Goal: Task Accomplishment & Management: Manage account settings

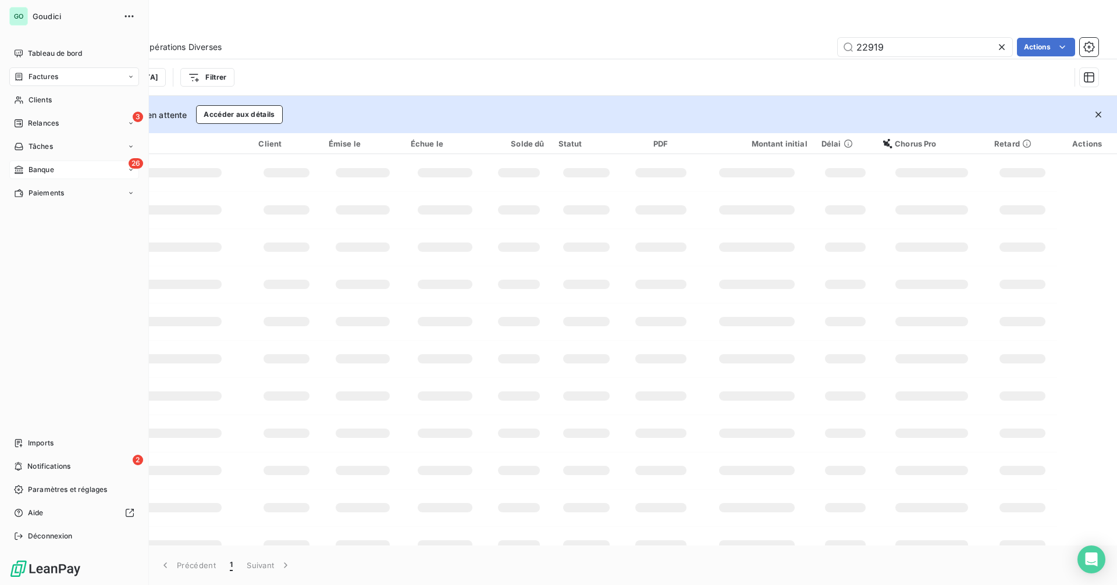
click at [50, 168] on span "Banque" at bounding box center [41, 170] width 26 height 10
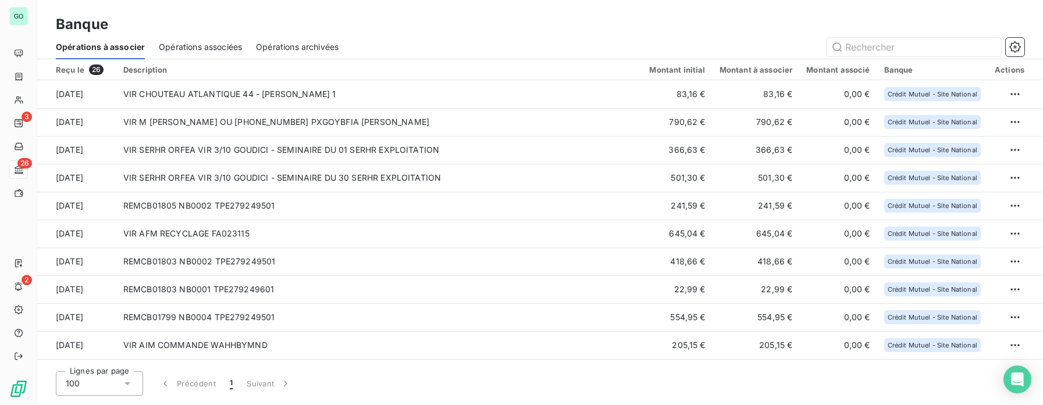
click at [542, 9] on div "Banque Opérations à associer Opérations associées Opérations archivées" at bounding box center [540, 29] width 1006 height 59
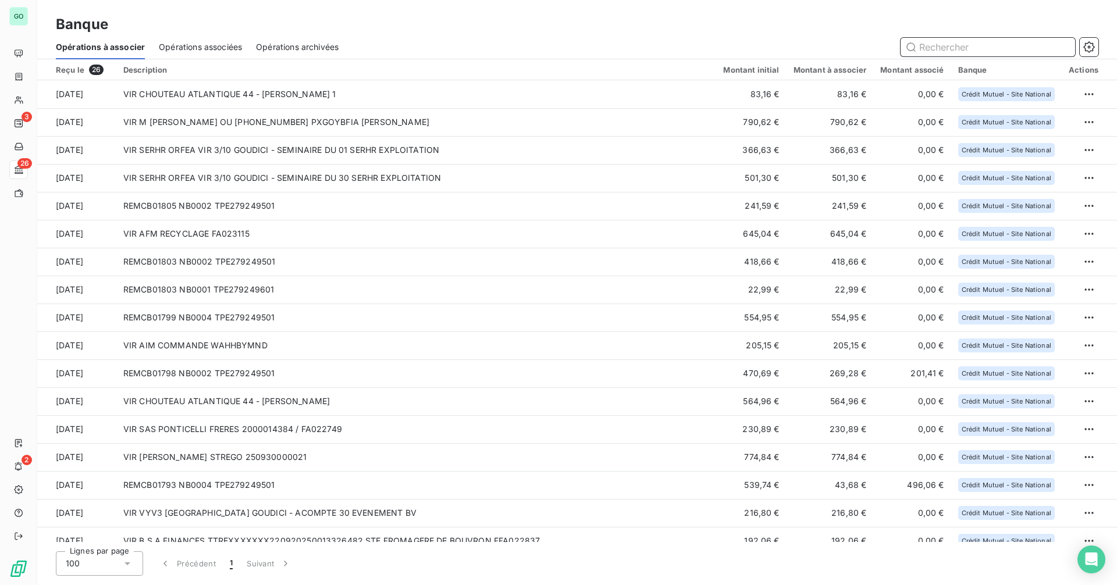
click at [929, 47] on input "text" at bounding box center [987, 47] width 174 height 19
drag, startPoint x: 215, startPoint y: 40, endPoint x: 218, endPoint y: 46, distance: 6.5
click at [213, 45] on div "Opérations associées" at bounding box center [200, 47] width 83 height 24
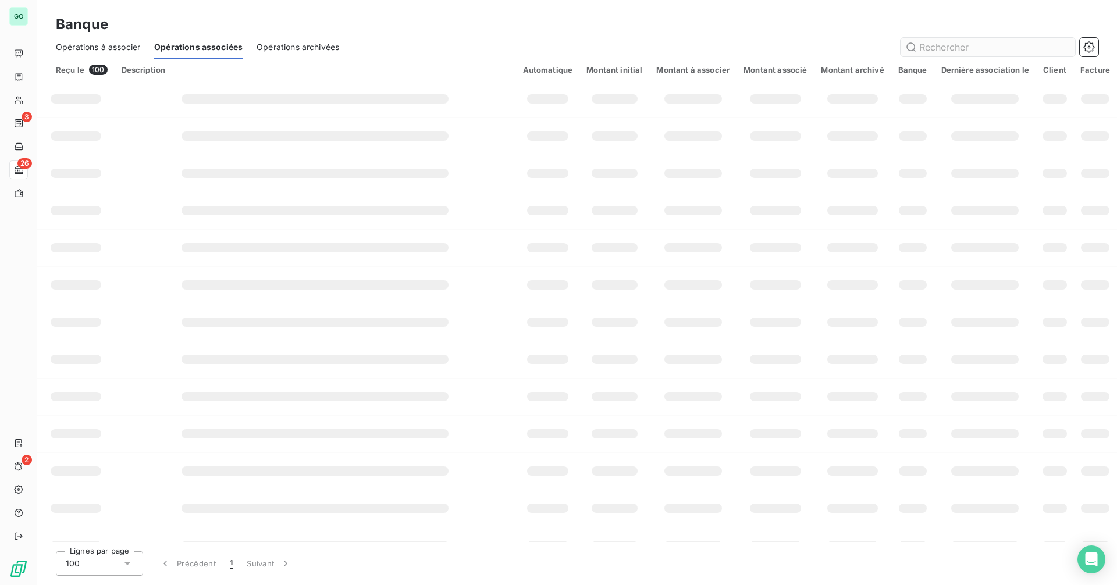
click at [950, 49] on input "text" at bounding box center [987, 47] width 174 height 19
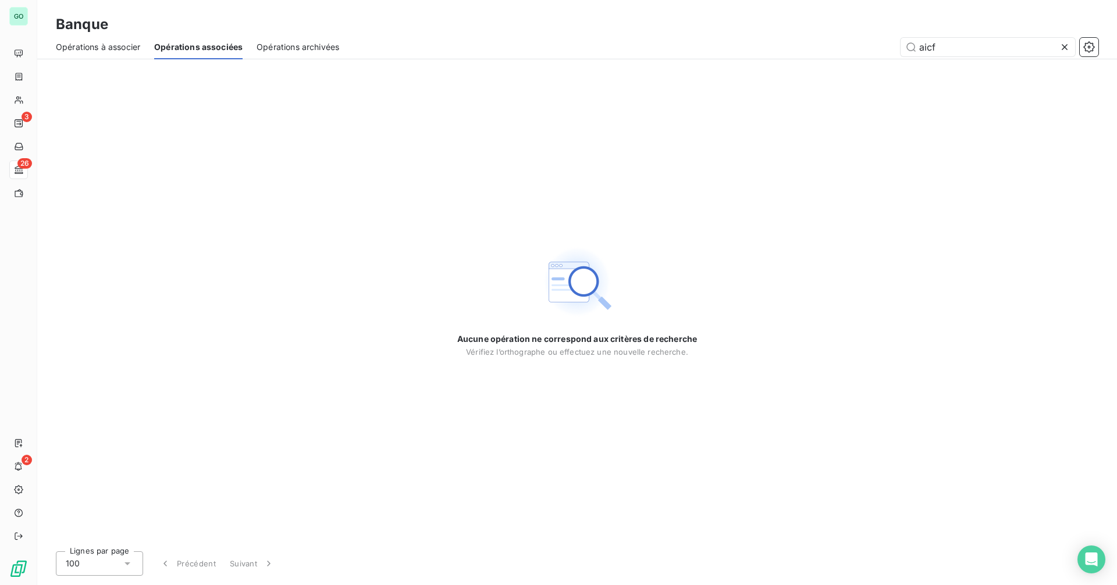
drag, startPoint x: 948, startPoint y: 51, endPoint x: 854, endPoint y: 53, distance: 93.7
click at [854, 53] on div "aicf" at bounding box center [725, 47] width 745 height 19
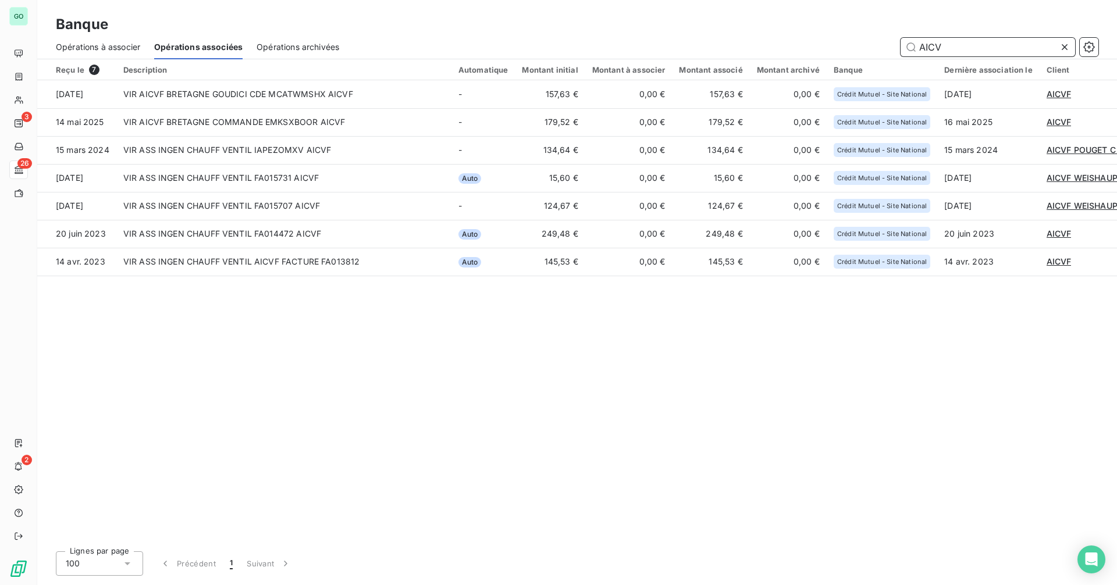
drag, startPoint x: 899, startPoint y: 47, endPoint x: 782, endPoint y: 44, distance: 116.4
click at [782, 44] on div "AICV" at bounding box center [725, 47] width 745 height 19
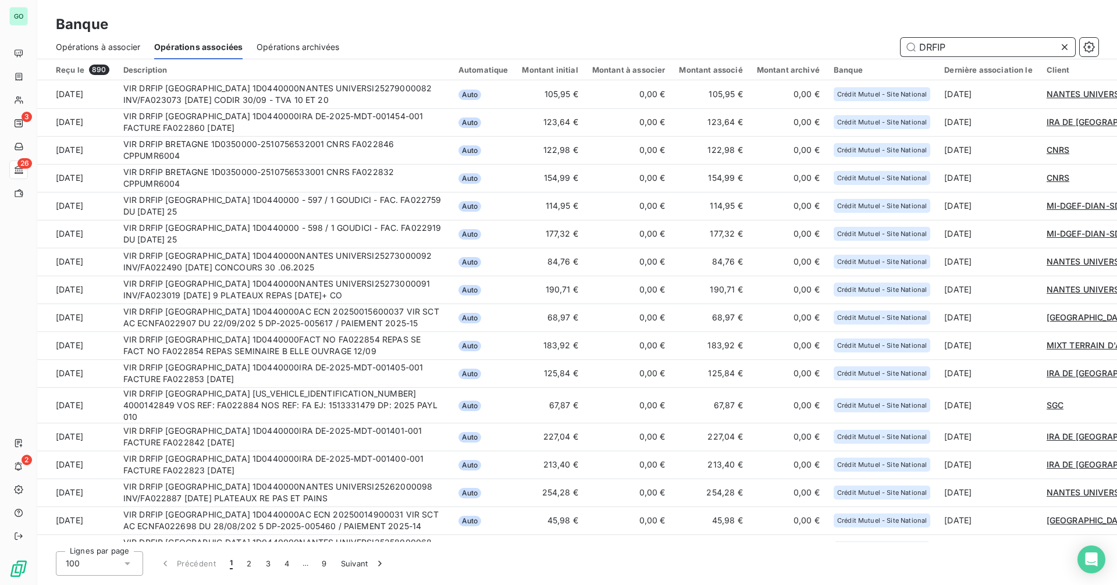
click at [798, 45] on div "DRFIP" at bounding box center [725, 47] width 745 height 19
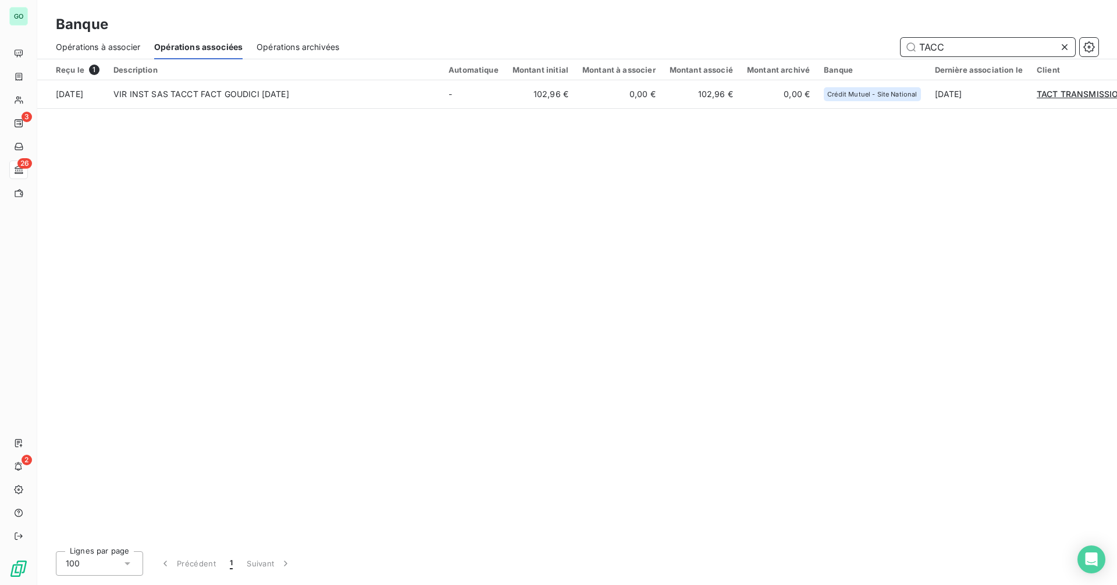
type input "TACC"
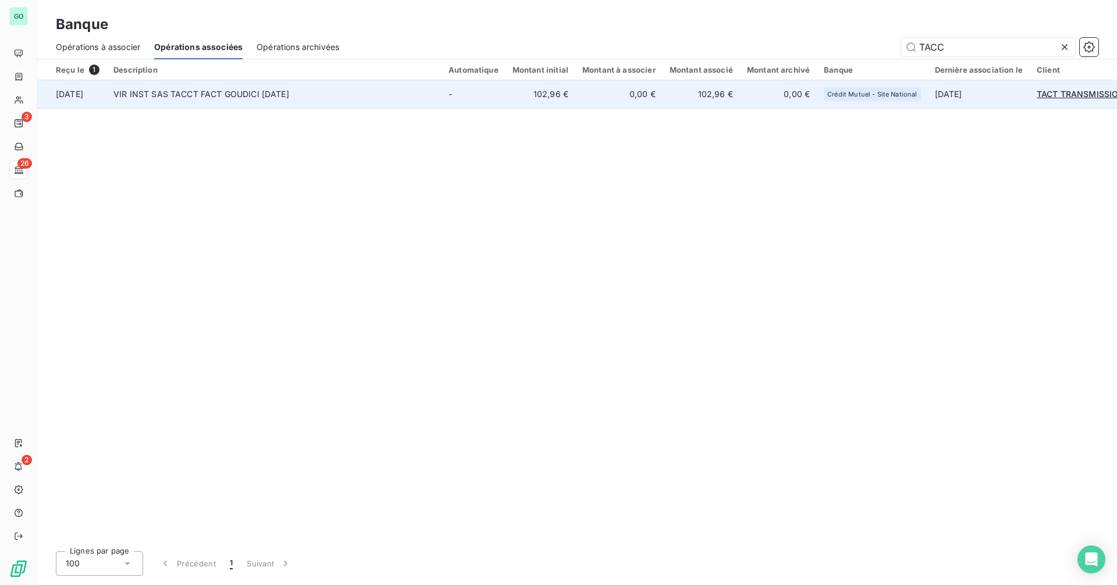
click at [1079, 91] on span "TACT TRANSMISSION" at bounding box center [1080, 94] width 88 height 10
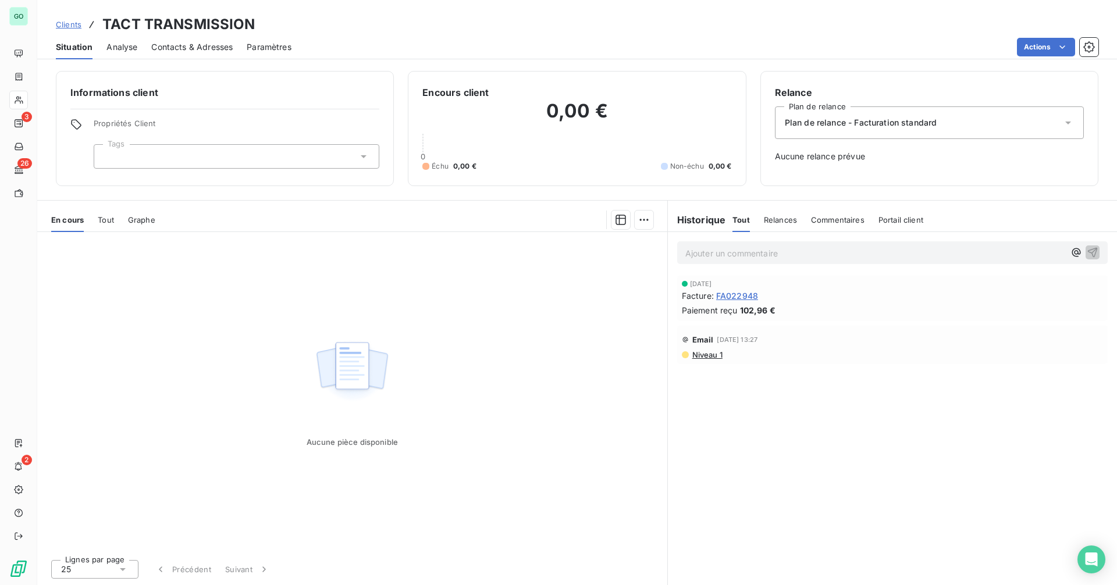
click at [102, 223] on span "Tout" at bounding box center [106, 219] width 16 height 9
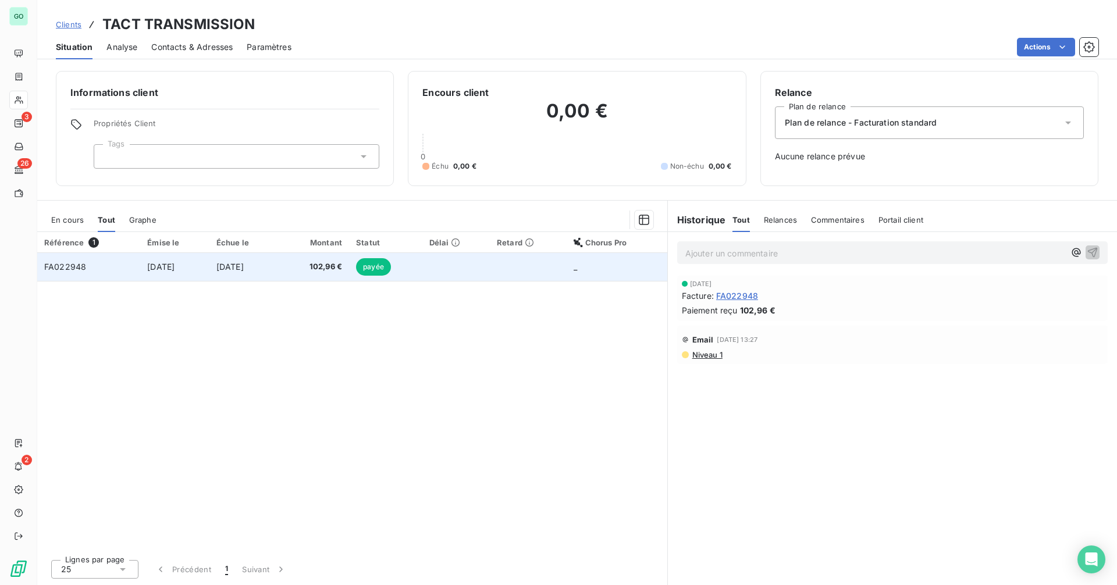
click at [244, 268] on span "[DATE]" at bounding box center [229, 267] width 27 height 10
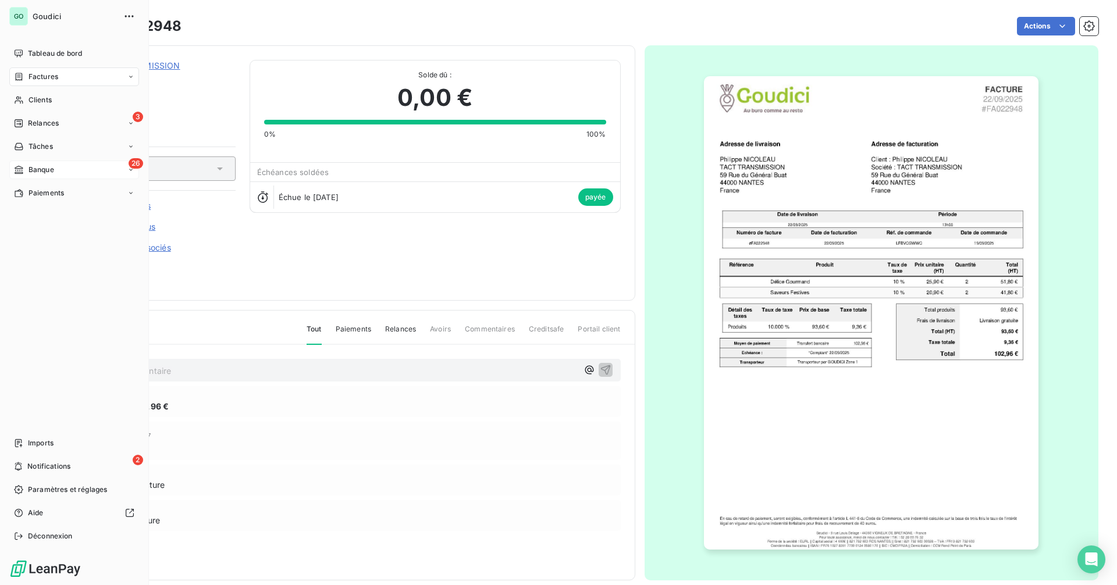
click at [31, 169] on span "Banque" at bounding box center [41, 170] width 26 height 10
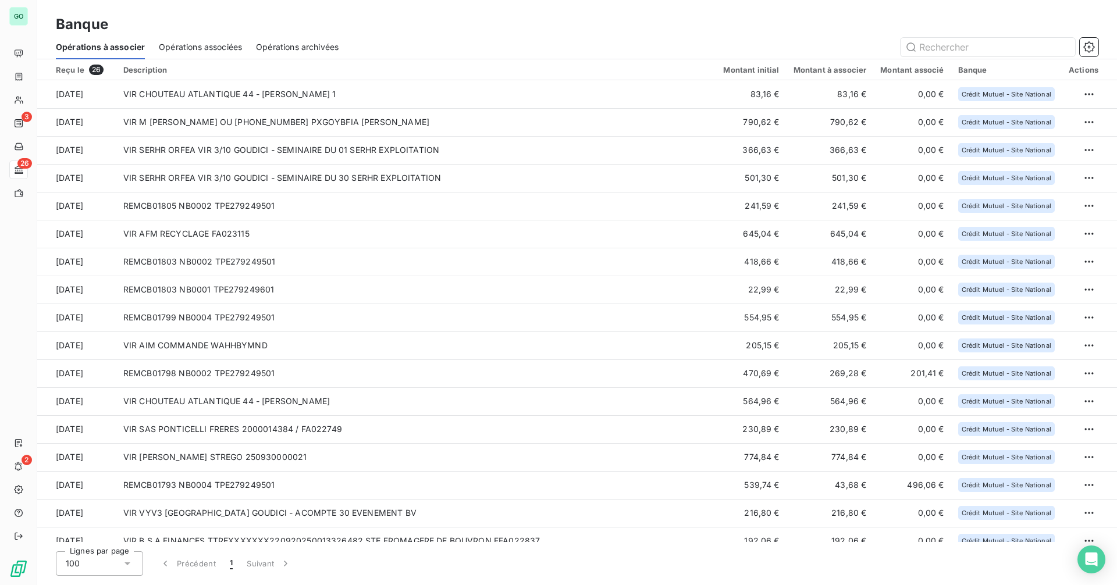
click at [209, 47] on span "Opérations associées" at bounding box center [200, 47] width 83 height 12
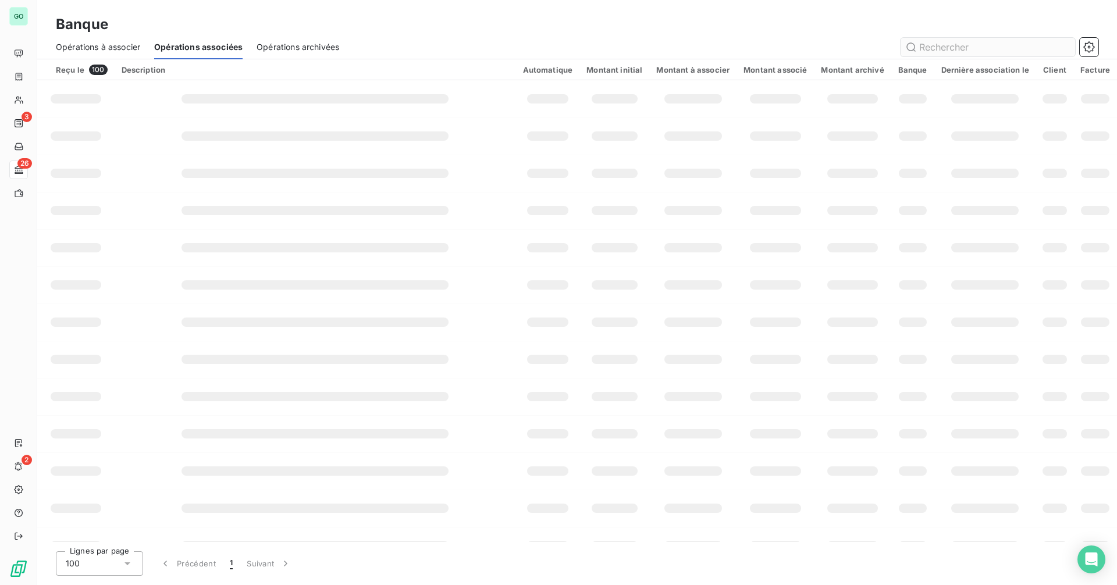
click at [949, 49] on input "text" at bounding box center [987, 47] width 174 height 19
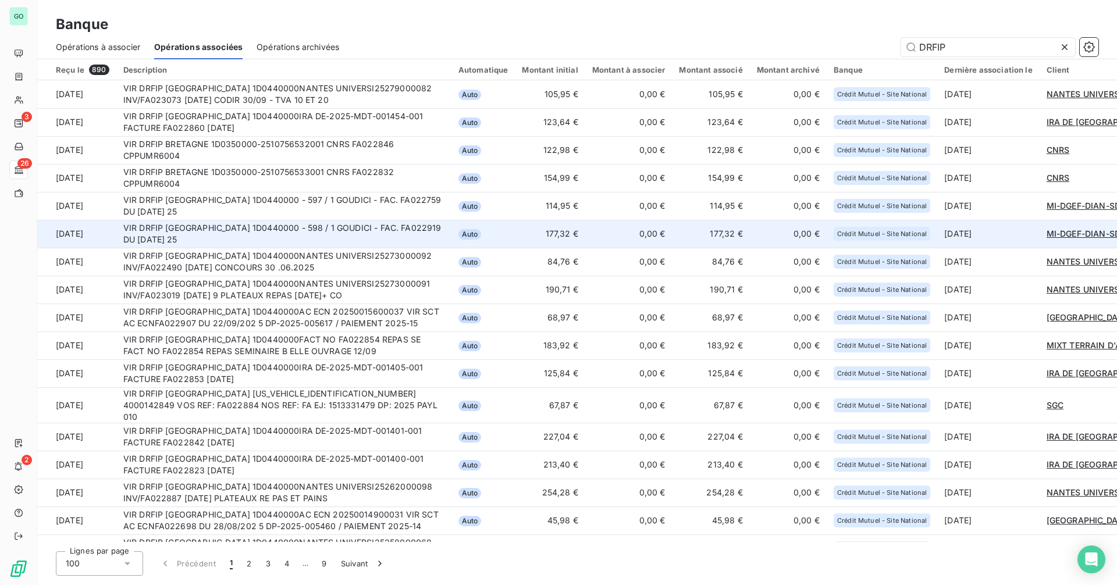
type input "DRFIP"
click at [1069, 233] on span "MI-DGEF-DIAN-SDANF" at bounding box center [1091, 234] width 91 height 10
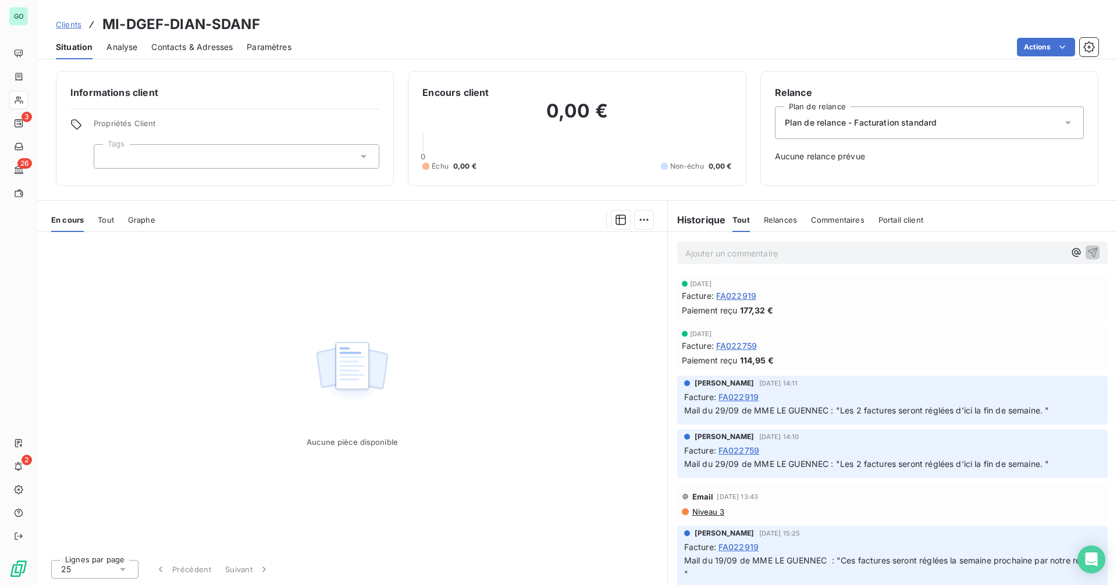
click at [104, 218] on span "Tout" at bounding box center [106, 219] width 16 height 9
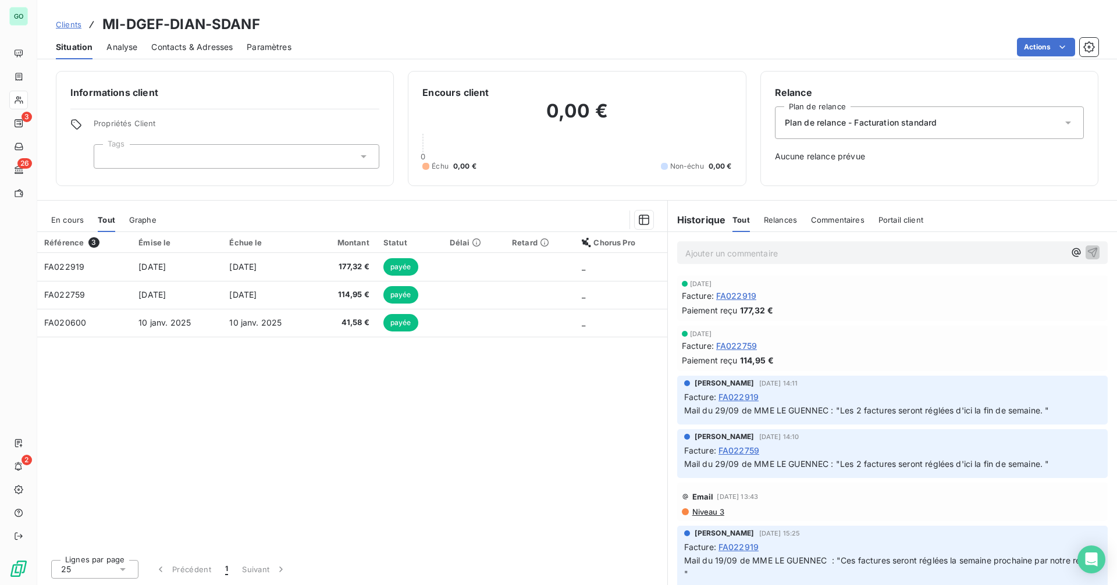
click at [68, 219] on span "En cours" at bounding box center [67, 219] width 33 height 9
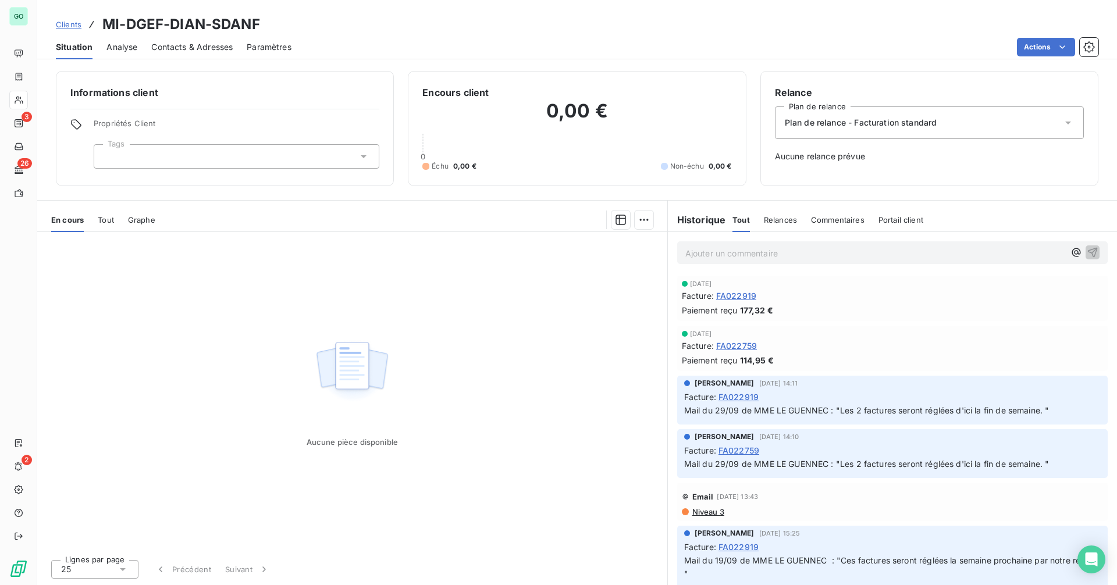
click at [108, 223] on span "Tout" at bounding box center [106, 219] width 16 height 9
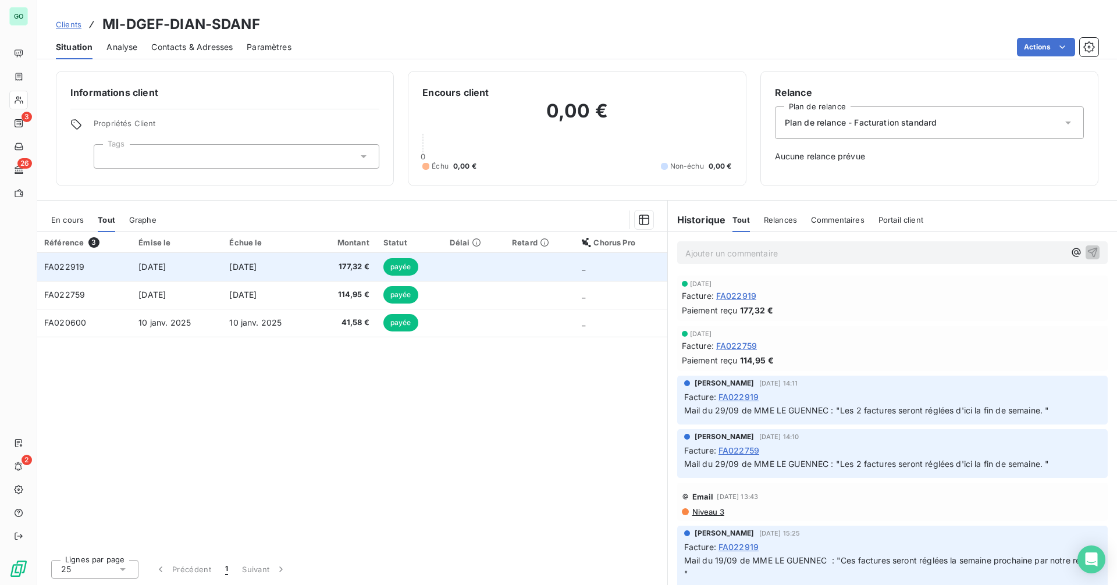
click at [258, 273] on td "18 sept. 2025" at bounding box center [267, 267] width 91 height 28
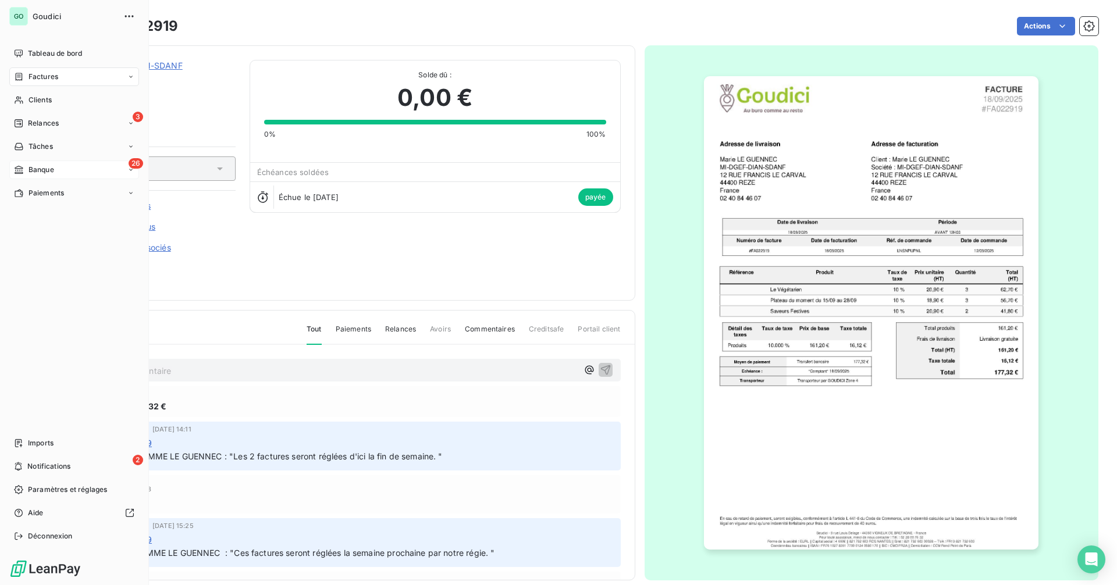
click at [34, 166] on span "Banque" at bounding box center [41, 170] width 26 height 10
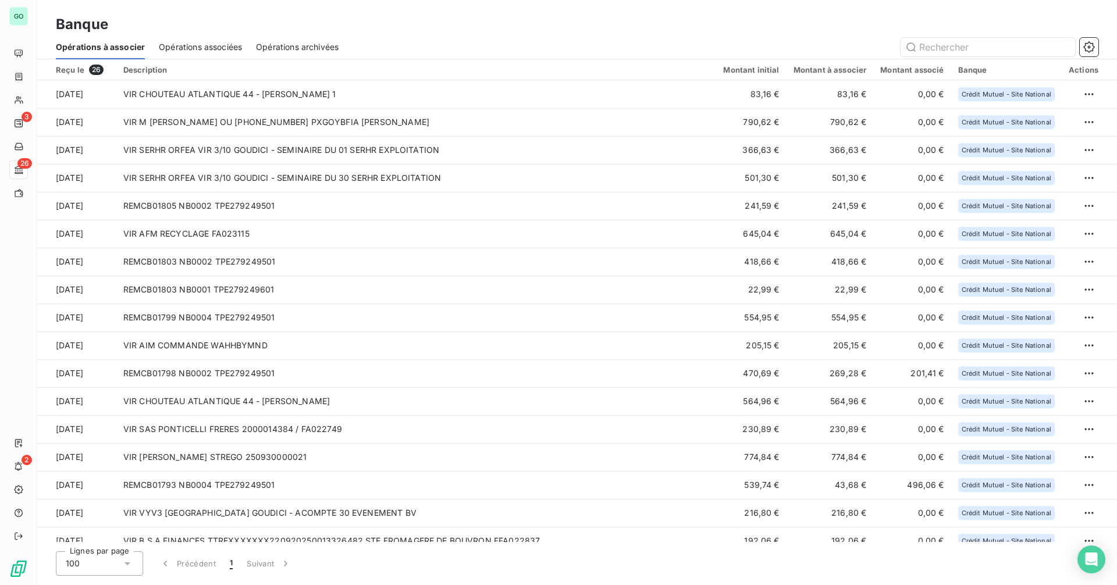
click at [208, 51] on span "Opérations associées" at bounding box center [200, 47] width 83 height 12
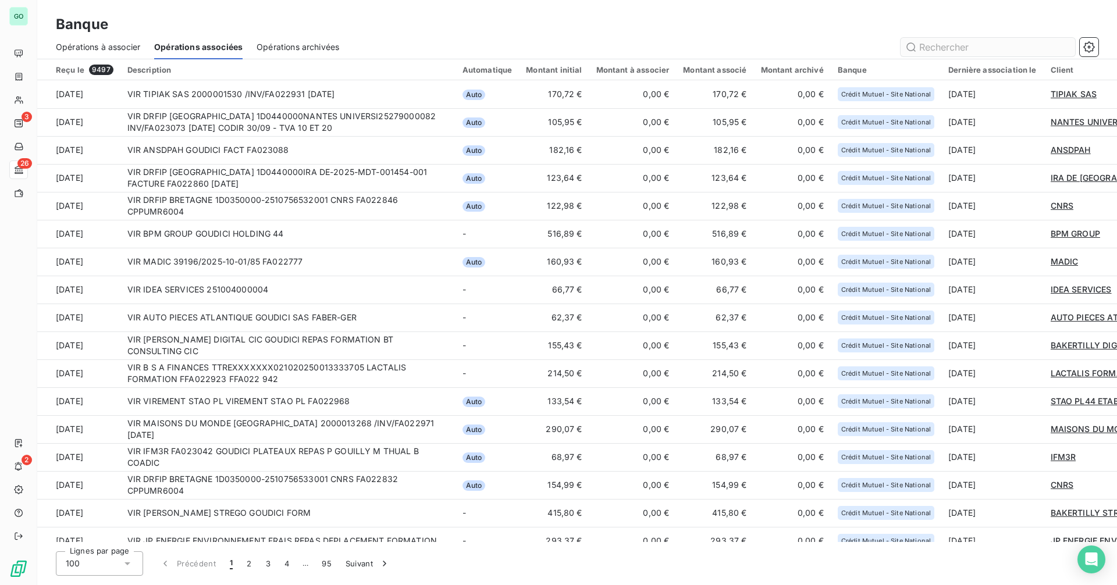
click at [947, 47] on input "text" at bounding box center [987, 47] width 174 height 19
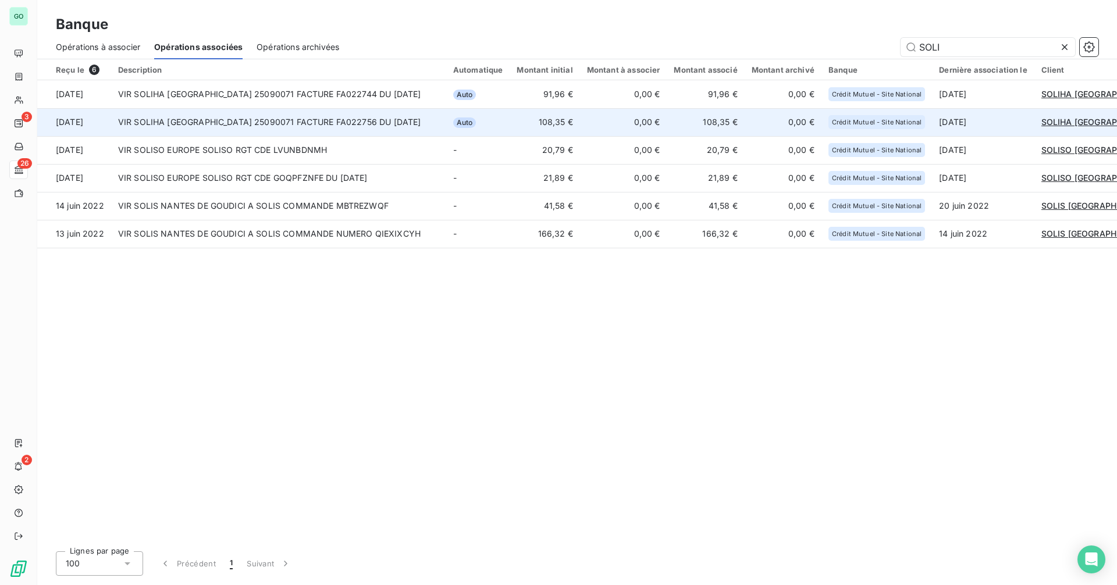
type input "SOLI"
click at [1078, 120] on span "SOLIHA PAYS DE LOIRE" at bounding box center [1099, 122] width 117 height 10
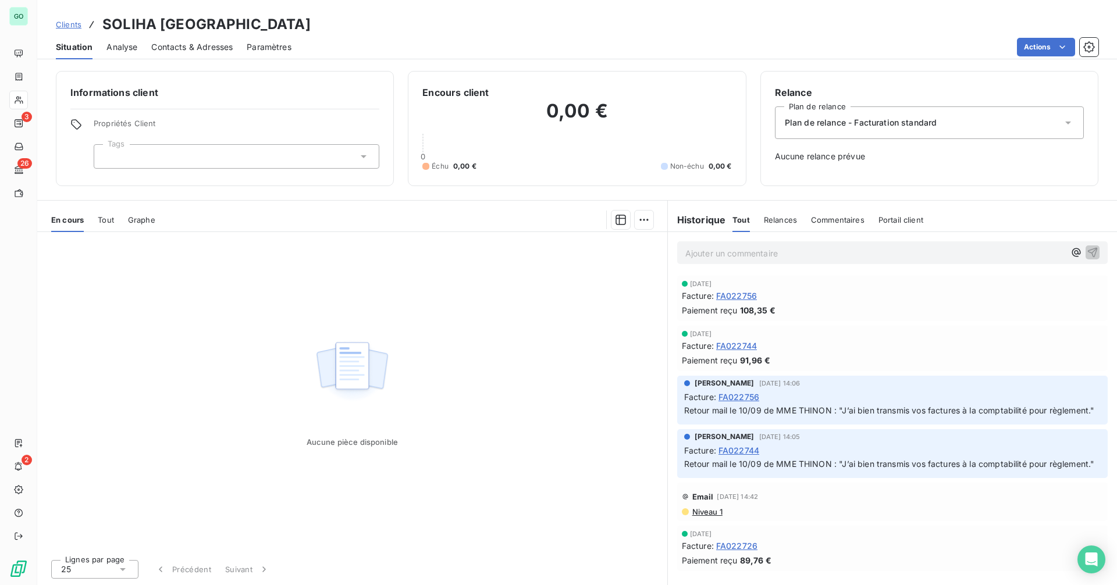
click at [103, 221] on span "Tout" at bounding box center [106, 219] width 16 height 9
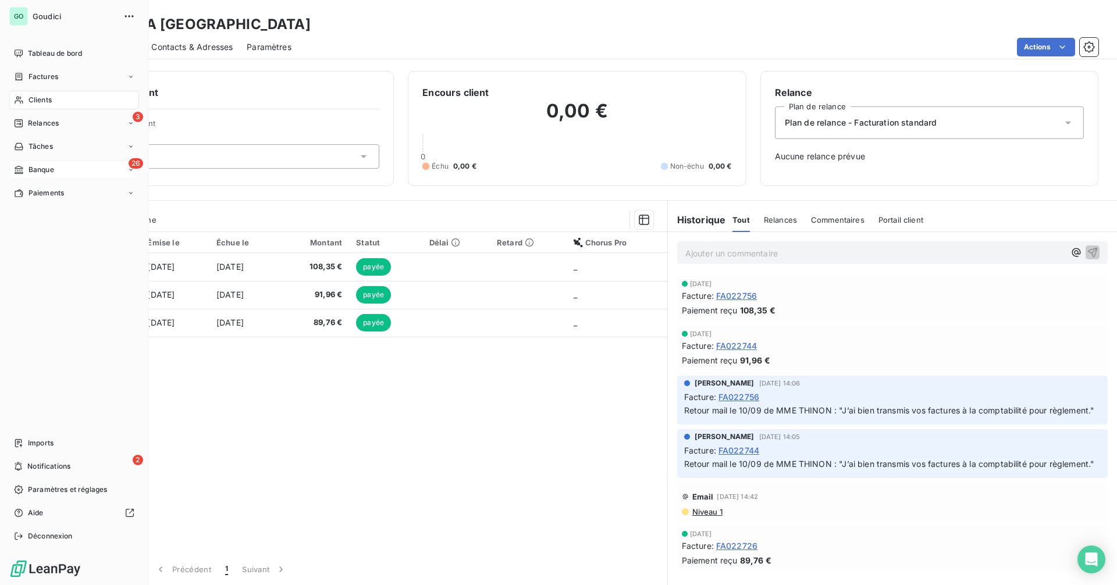
click at [37, 172] on span "Banque" at bounding box center [41, 170] width 26 height 10
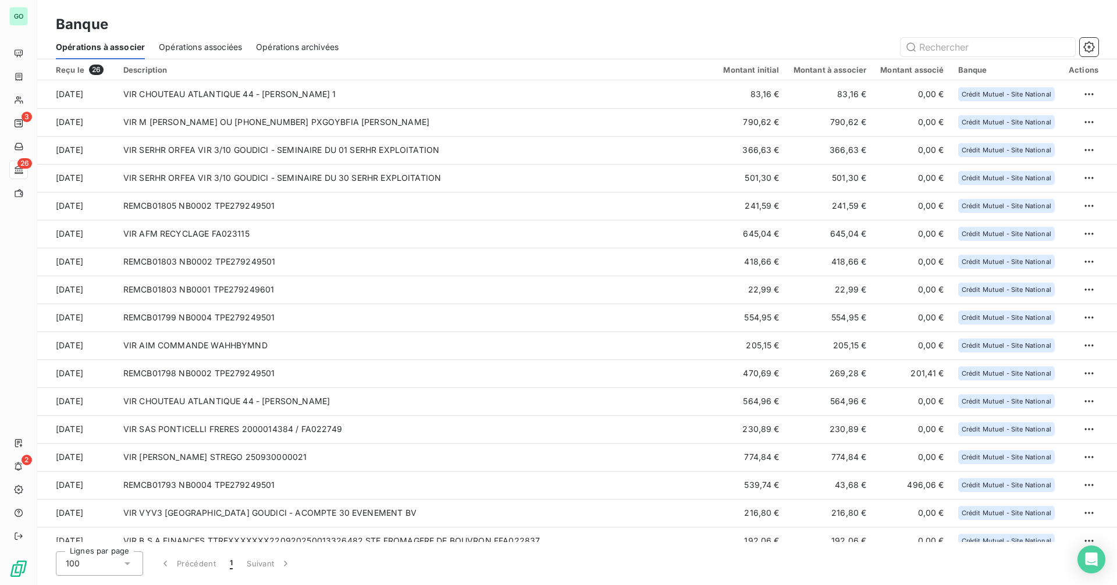
click at [209, 47] on span "Opérations associées" at bounding box center [200, 47] width 83 height 12
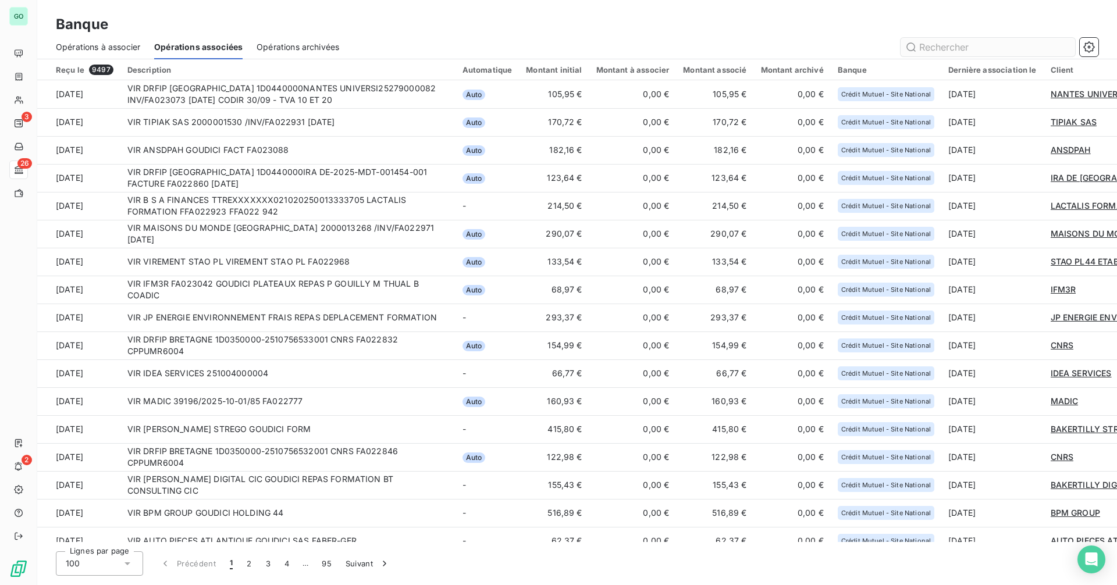
click at [953, 47] on input "text" at bounding box center [987, 47] width 174 height 19
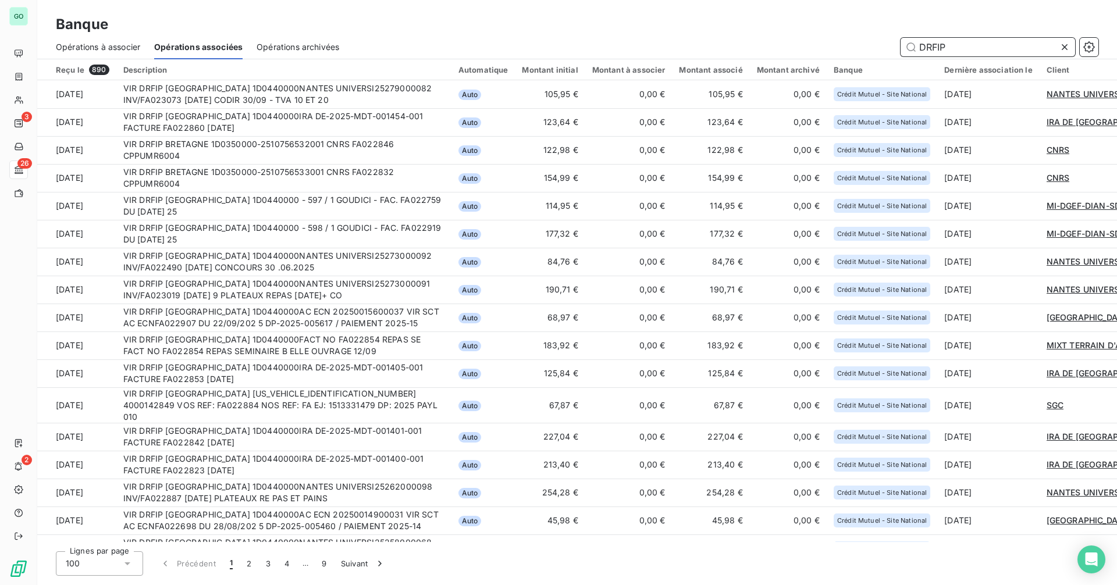
drag, startPoint x: 969, startPoint y: 48, endPoint x: 817, endPoint y: 48, distance: 151.8
click at [817, 48] on div "DRFIP" at bounding box center [725, 47] width 745 height 19
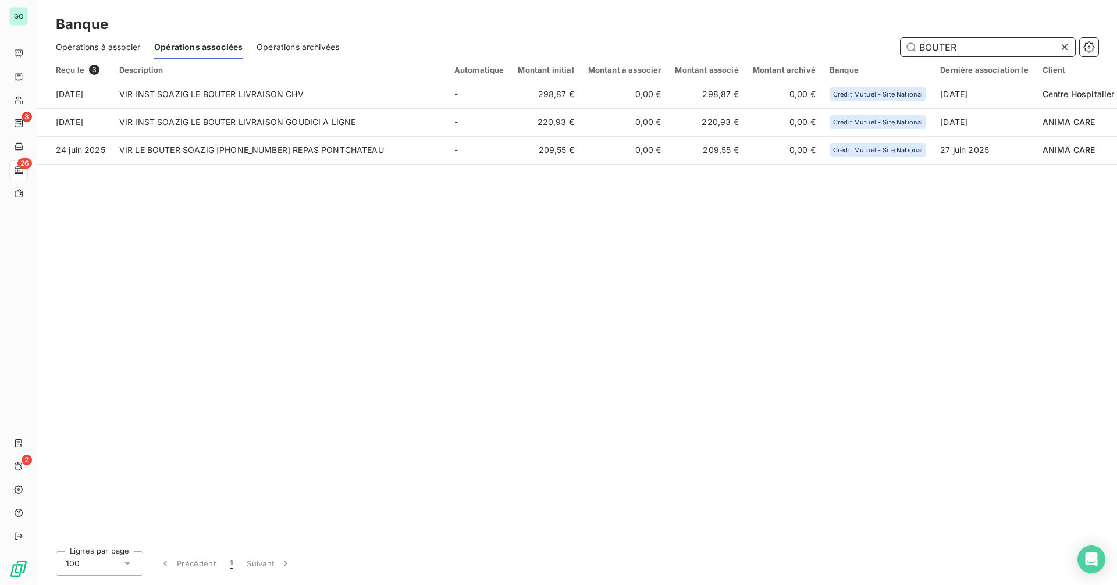
drag, startPoint x: 797, startPoint y: 45, endPoint x: 751, endPoint y: 47, distance: 45.4
click at [751, 47] on div "BOUTER" at bounding box center [725, 47] width 745 height 19
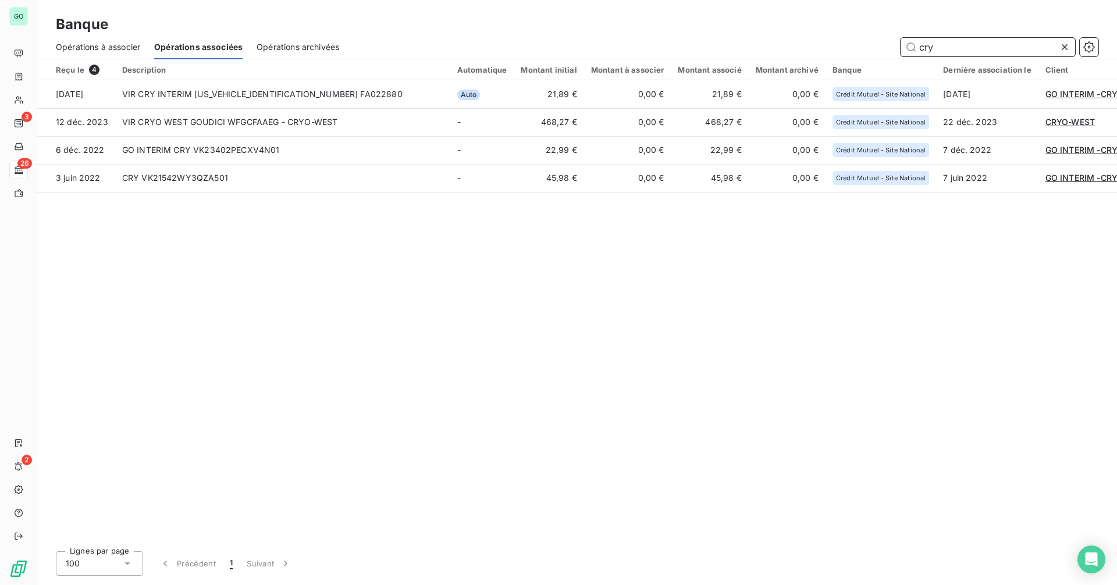
drag, startPoint x: 964, startPoint y: 43, endPoint x: 810, endPoint y: 48, distance: 153.6
click at [810, 48] on div "cry" at bounding box center [725, 47] width 745 height 19
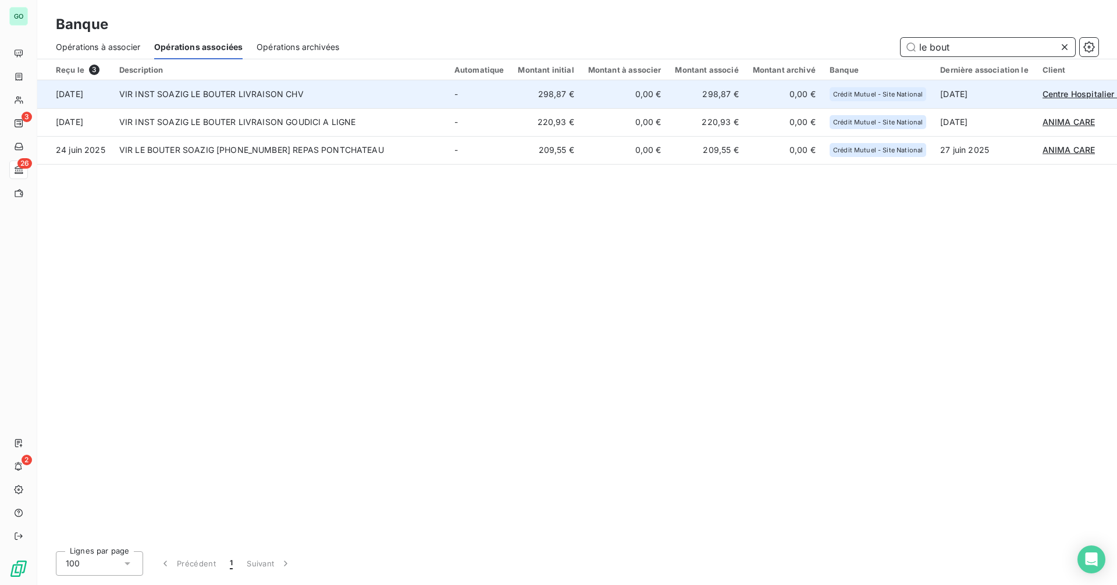
type input "le bout"
click at [1068, 95] on span "Centre Hospitalier veterinaire Atlantia" at bounding box center [1117, 94] width 150 height 10
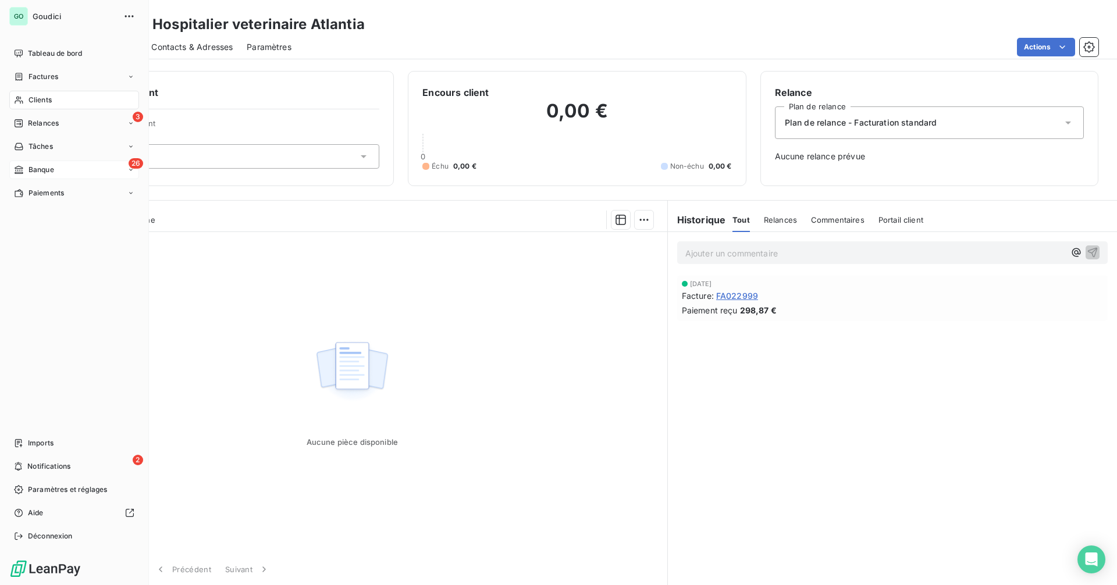
click at [59, 172] on div "26 Banque" at bounding box center [74, 170] width 130 height 19
click at [65, 213] on span "Opérations associées" at bounding box center [64, 216] width 72 height 10
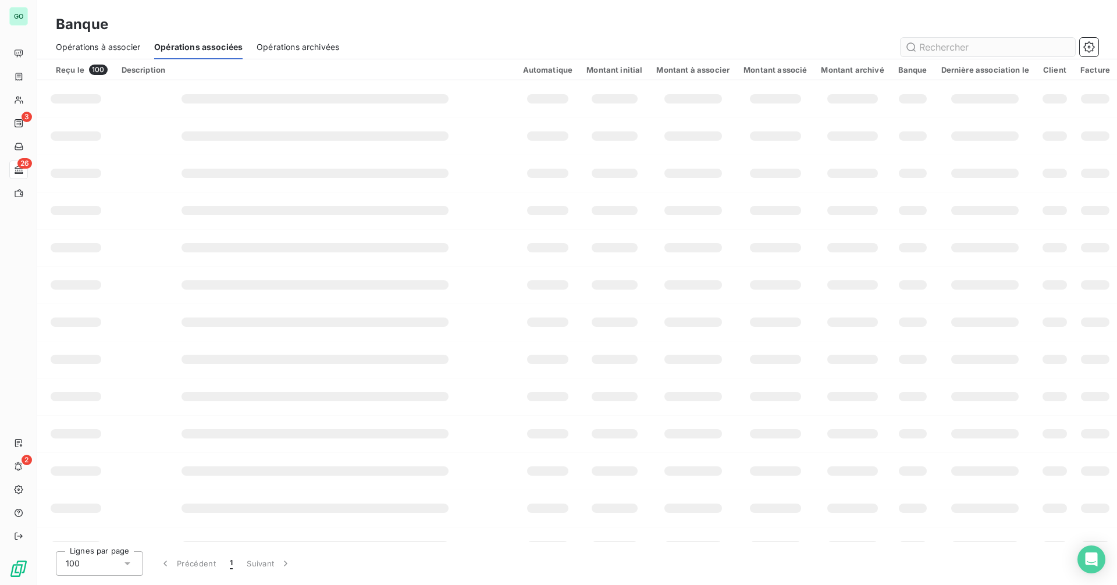
click at [970, 44] on input "text" at bounding box center [987, 47] width 174 height 19
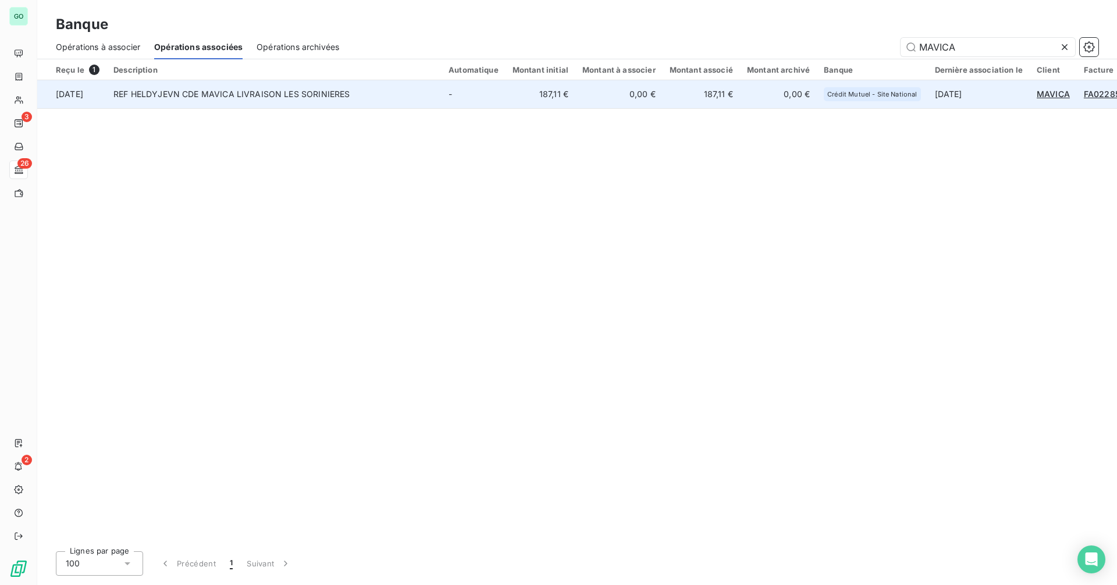
type input "MAVICA"
click at [249, 100] on td "REF HELDYJEVN CDE MAVICA LIVRAISON LES SORINIERES" at bounding box center [273, 94] width 335 height 28
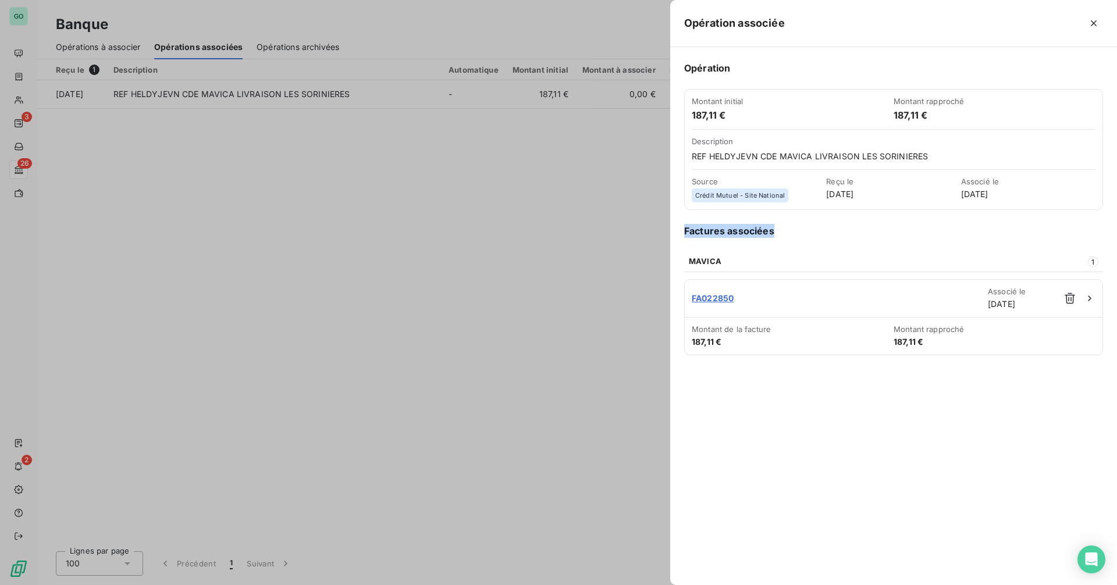
drag, startPoint x: 685, startPoint y: 231, endPoint x: 805, endPoint y: 231, distance: 120.4
click at [805, 231] on h6 "Factures associées" at bounding box center [893, 231] width 419 height 14
click at [483, 263] on div at bounding box center [558, 292] width 1117 height 585
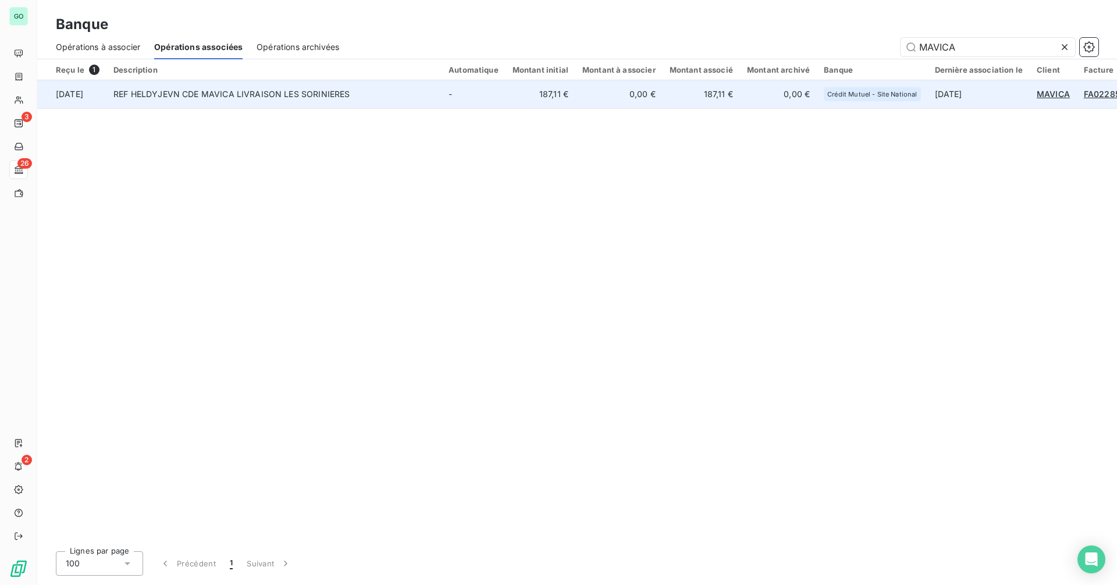
click at [1045, 92] on span "MAVICA" at bounding box center [1052, 94] width 33 height 10
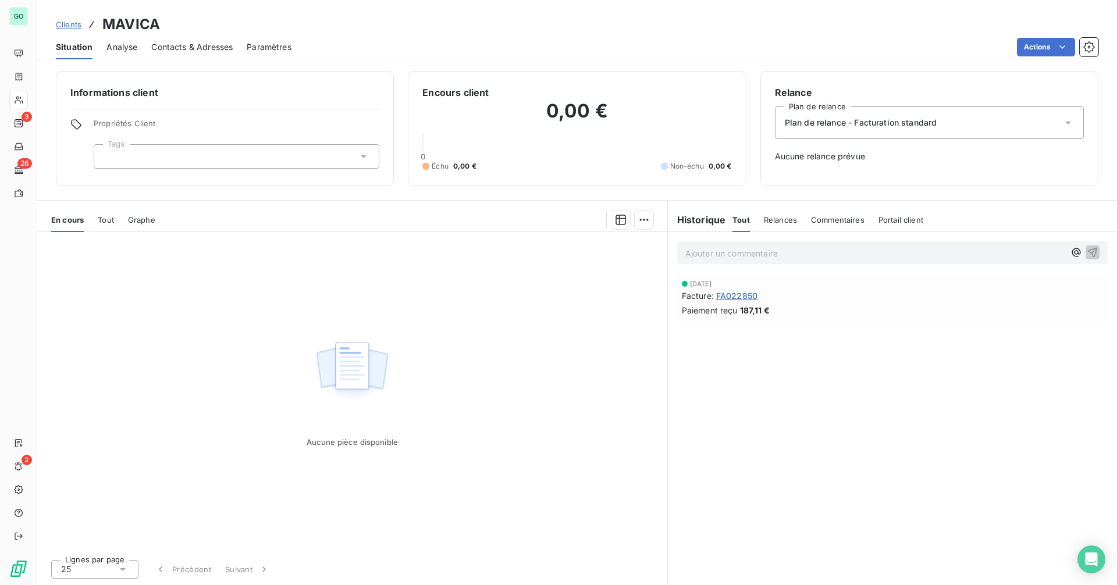
click at [106, 220] on span "Tout" at bounding box center [106, 219] width 16 height 9
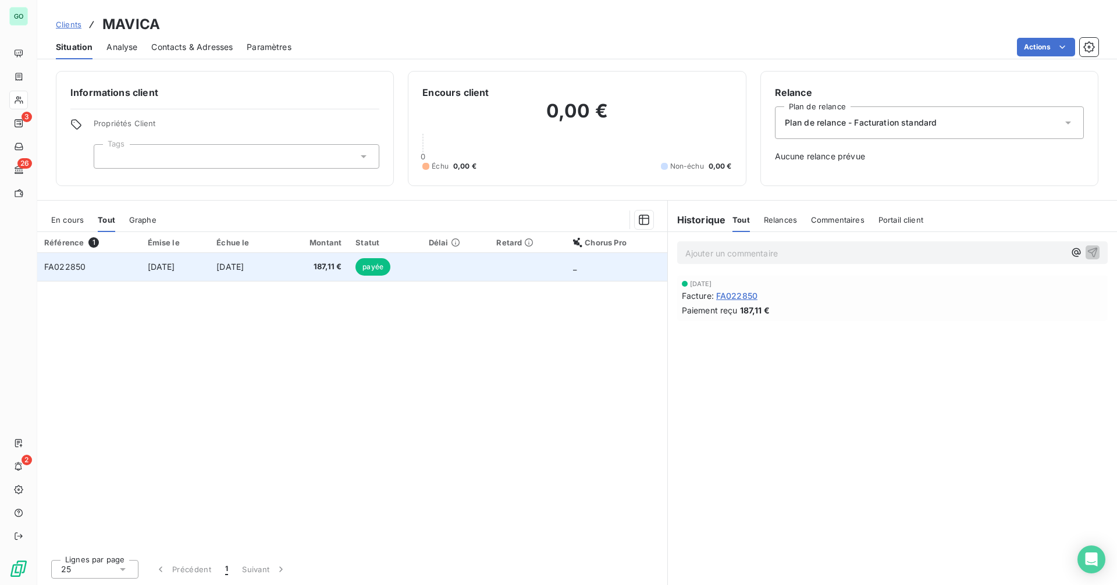
click at [244, 263] on span "[DATE]" at bounding box center [229, 267] width 27 height 10
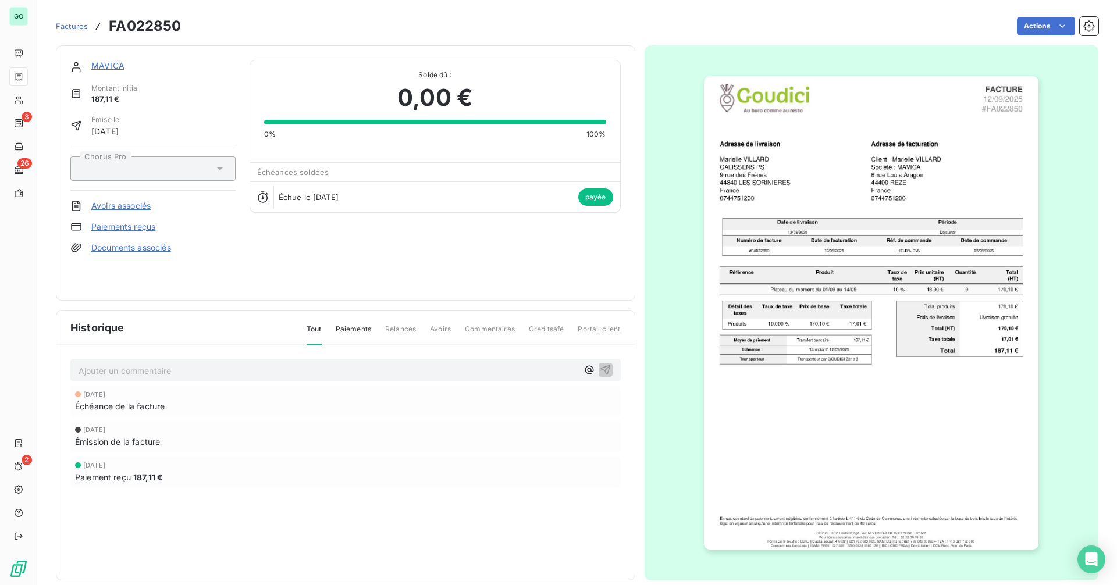
click at [318, 253] on div "[PERSON_NAME] initial 187,11 € Émise le [DATE] Chorus Pro Avoirs associés Paiem…" at bounding box center [345, 173] width 550 height 226
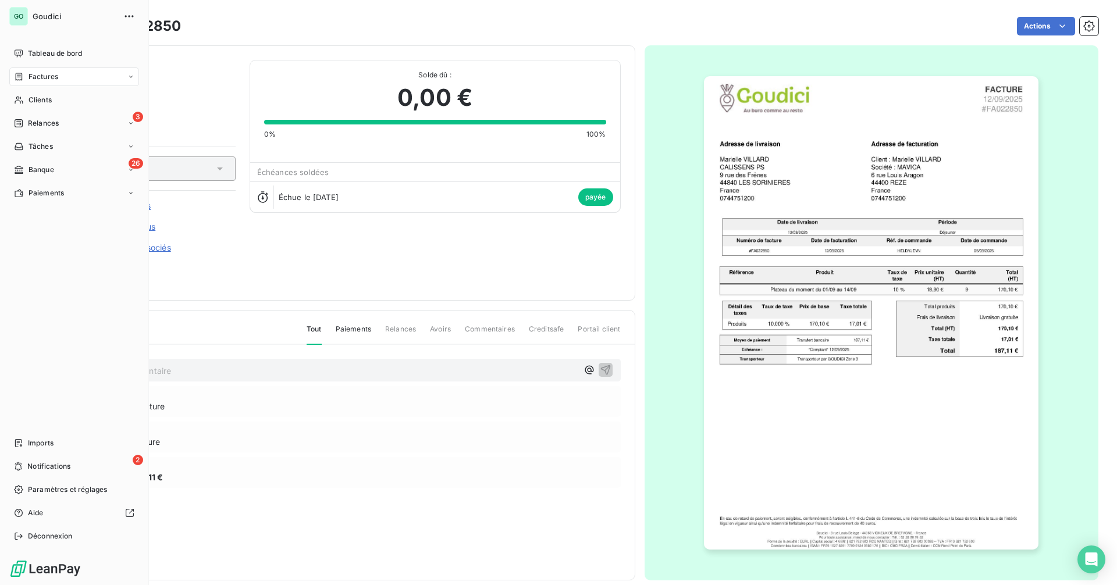
drag, startPoint x: 49, startPoint y: 170, endPoint x: 119, endPoint y: 159, distance: 71.1
click at [49, 170] on span "Banque" at bounding box center [41, 170] width 26 height 10
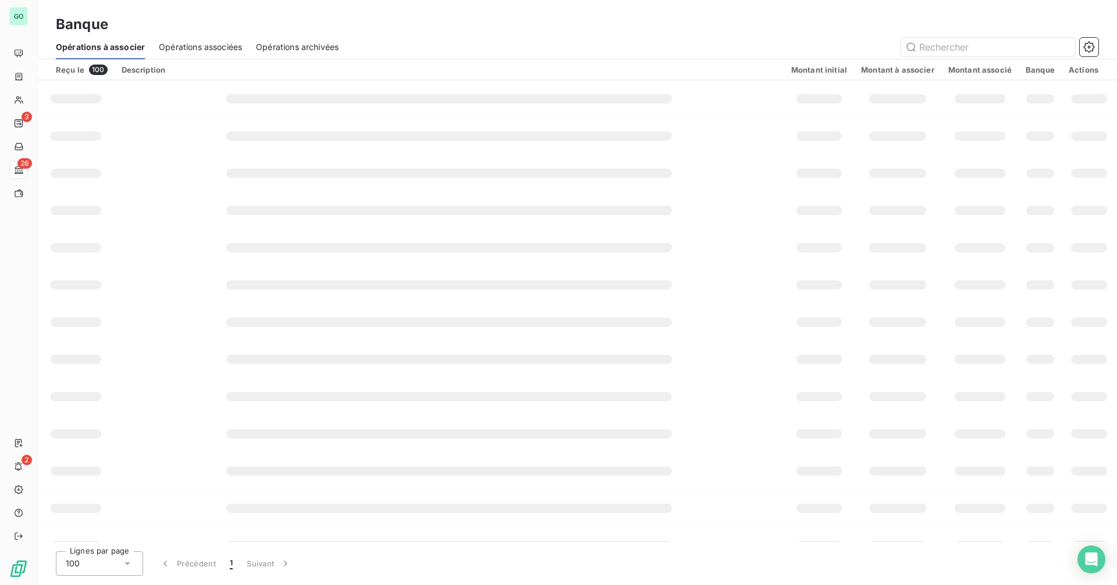
click at [204, 46] on span "Opérations associées" at bounding box center [200, 47] width 83 height 12
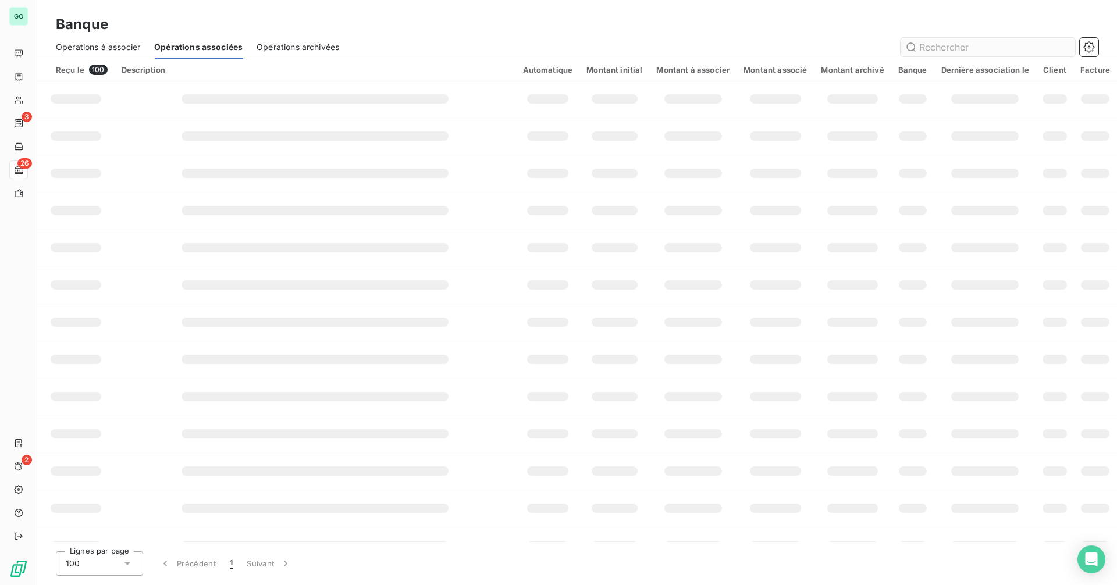
click at [949, 49] on input "text" at bounding box center [987, 47] width 174 height 19
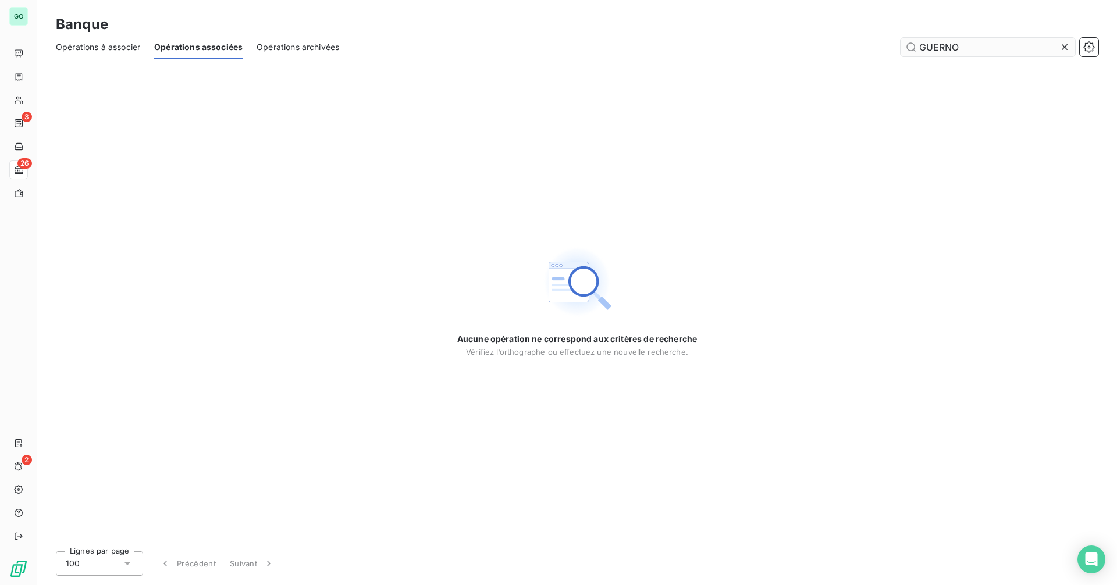
click at [942, 49] on input "GUERNO" at bounding box center [987, 47] width 174 height 19
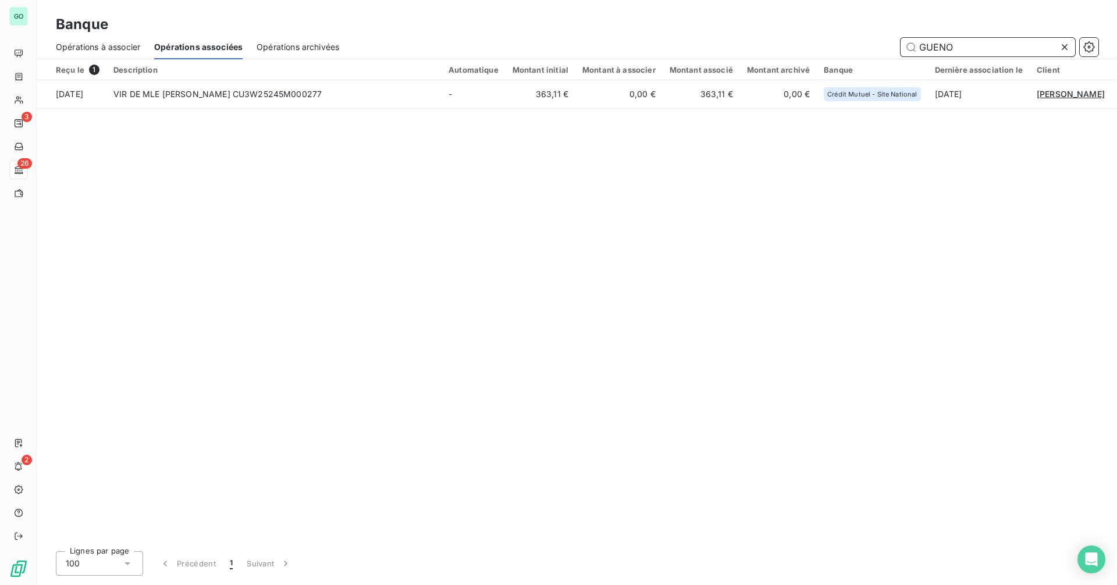
drag, startPoint x: 959, startPoint y: 43, endPoint x: 786, endPoint y: 43, distance: 172.7
click at [786, 43] on div "GUENO" at bounding box center [725, 47] width 745 height 19
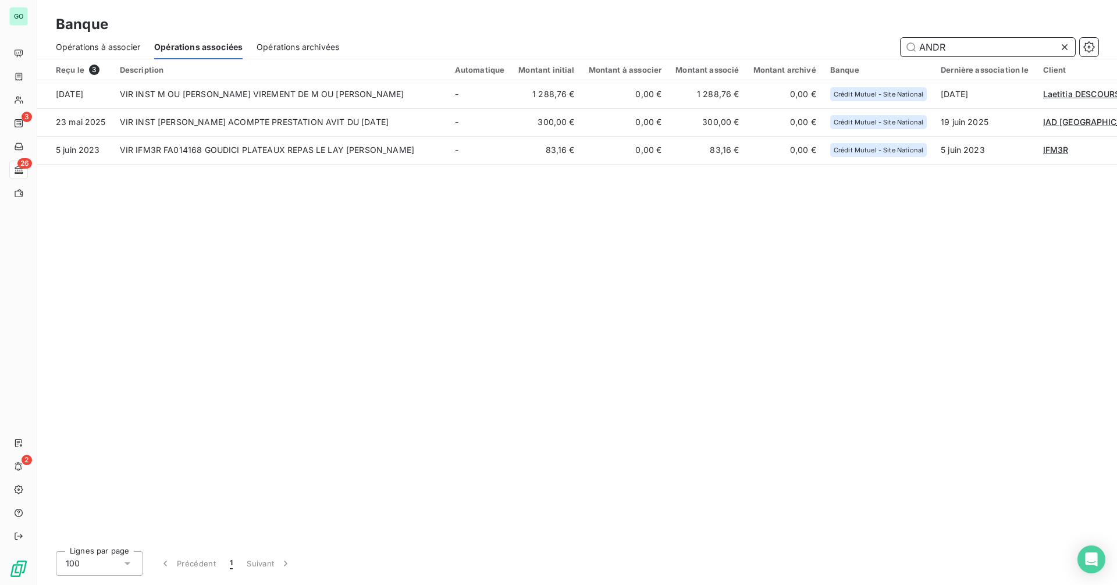
drag, startPoint x: 982, startPoint y: 54, endPoint x: 858, endPoint y: 50, distance: 124.5
click at [858, 50] on div "ANDR" at bounding box center [725, 47] width 745 height 19
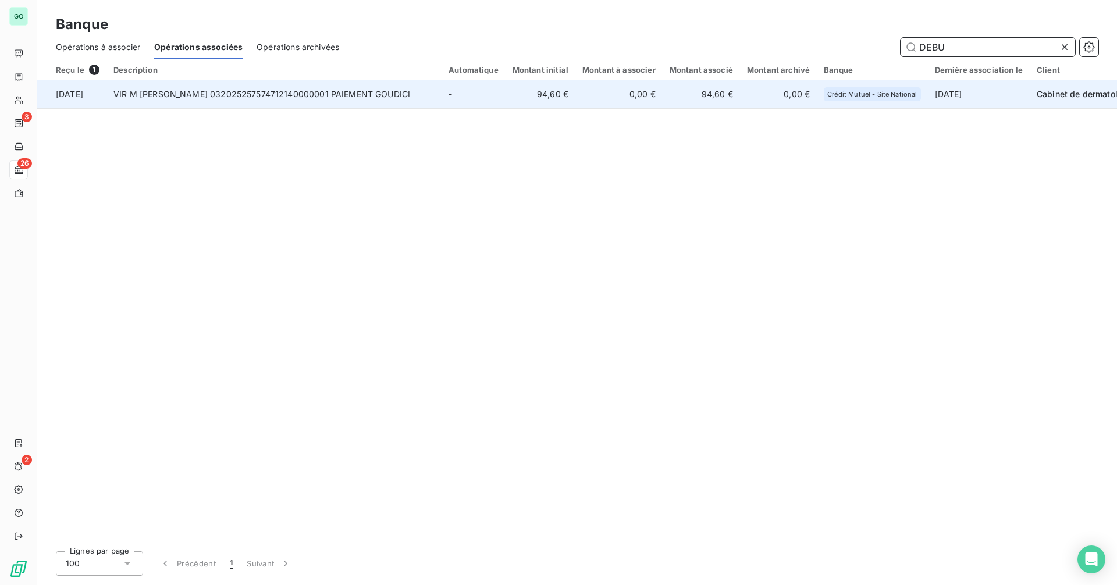
type input "DEBU"
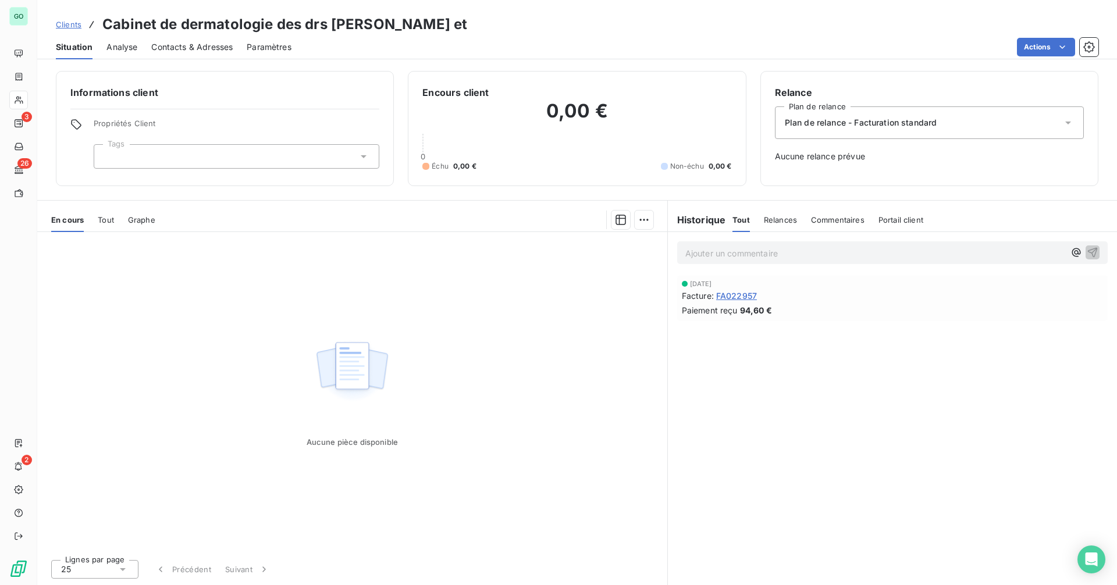
click at [103, 223] on span "Tout" at bounding box center [106, 219] width 16 height 9
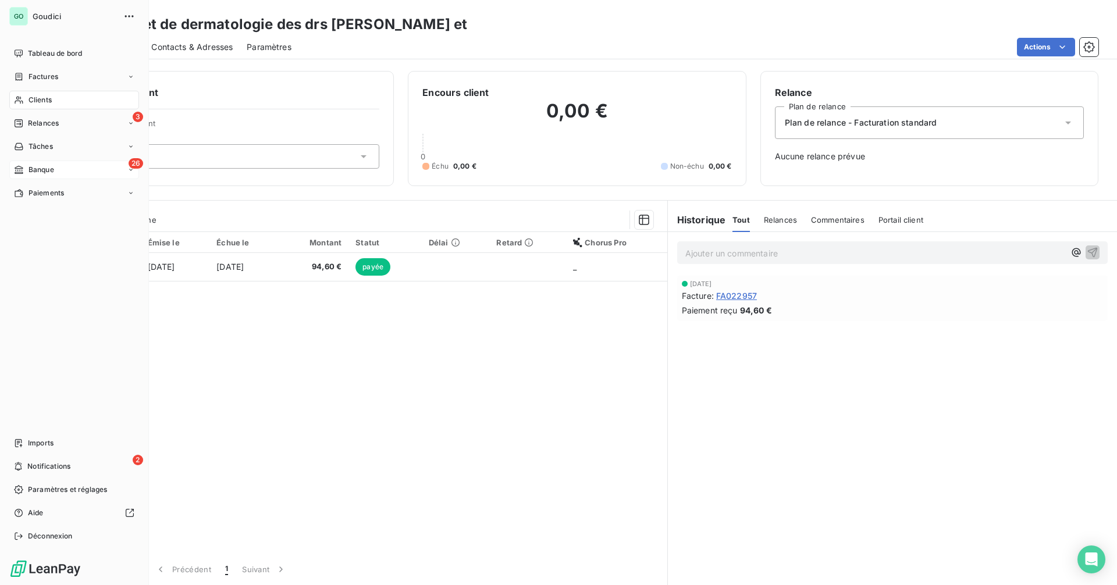
click at [130, 172] on icon at bounding box center [130, 169] width 7 height 7
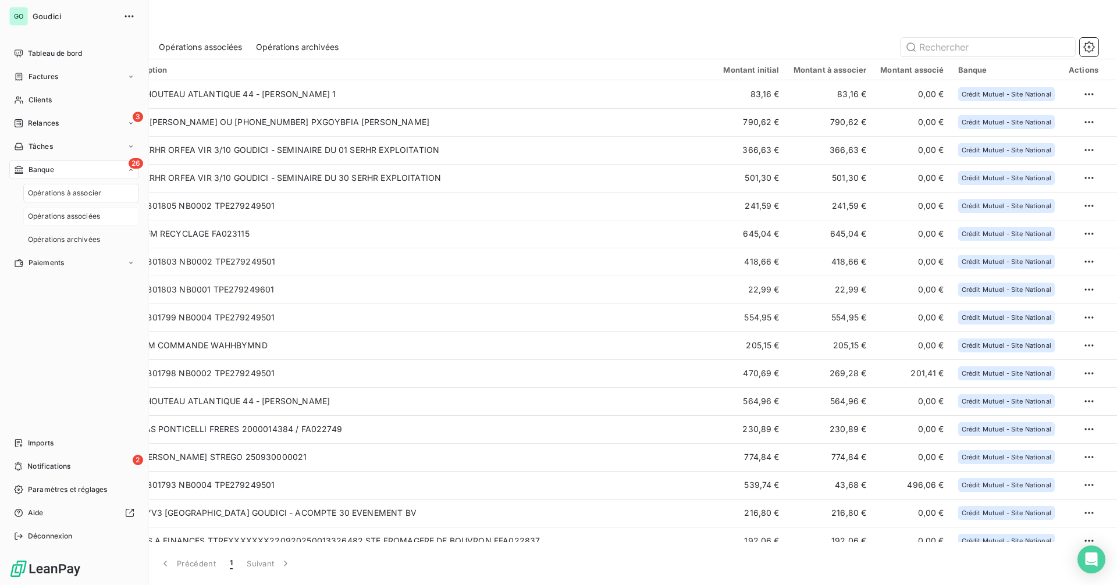
click at [100, 215] on span "Opérations associées" at bounding box center [64, 216] width 72 height 10
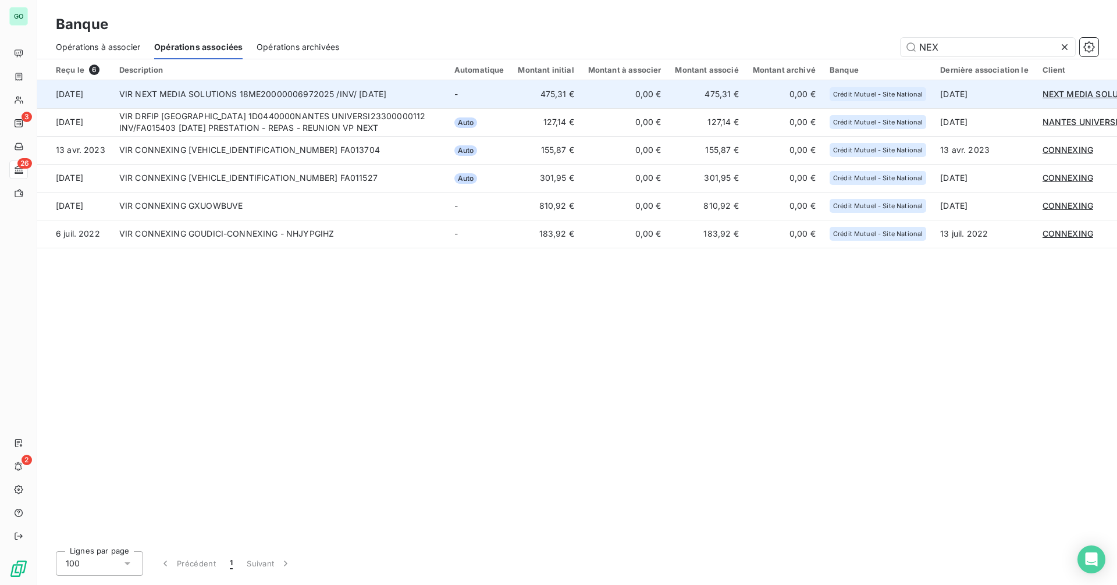
click at [598, 95] on td "0,00 €" at bounding box center [624, 94] width 87 height 28
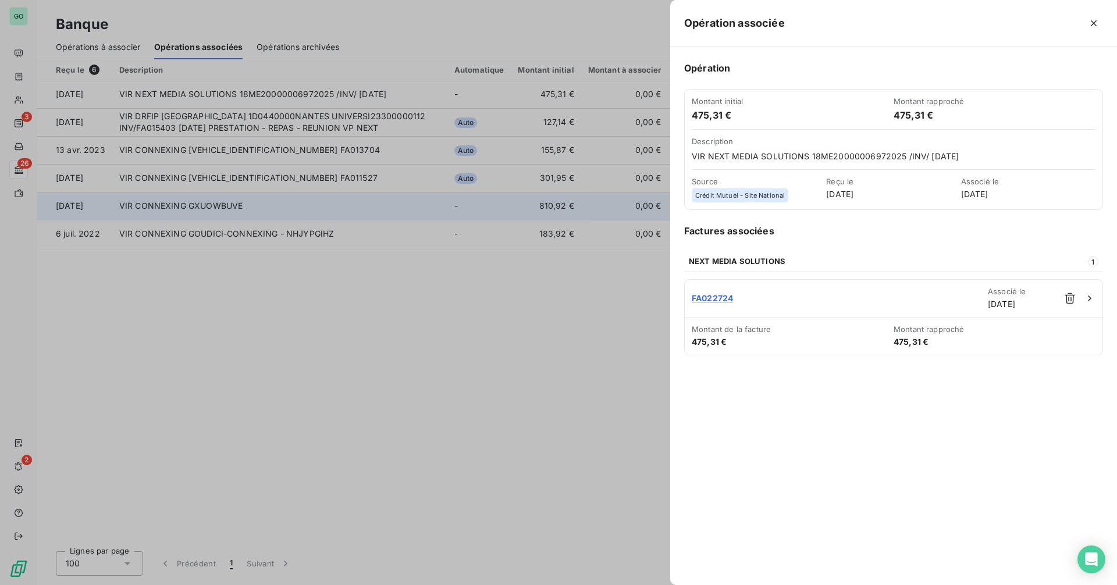
drag, startPoint x: 387, startPoint y: 345, endPoint x: 643, endPoint y: 197, distance: 295.3
click at [387, 345] on div at bounding box center [558, 292] width 1117 height 585
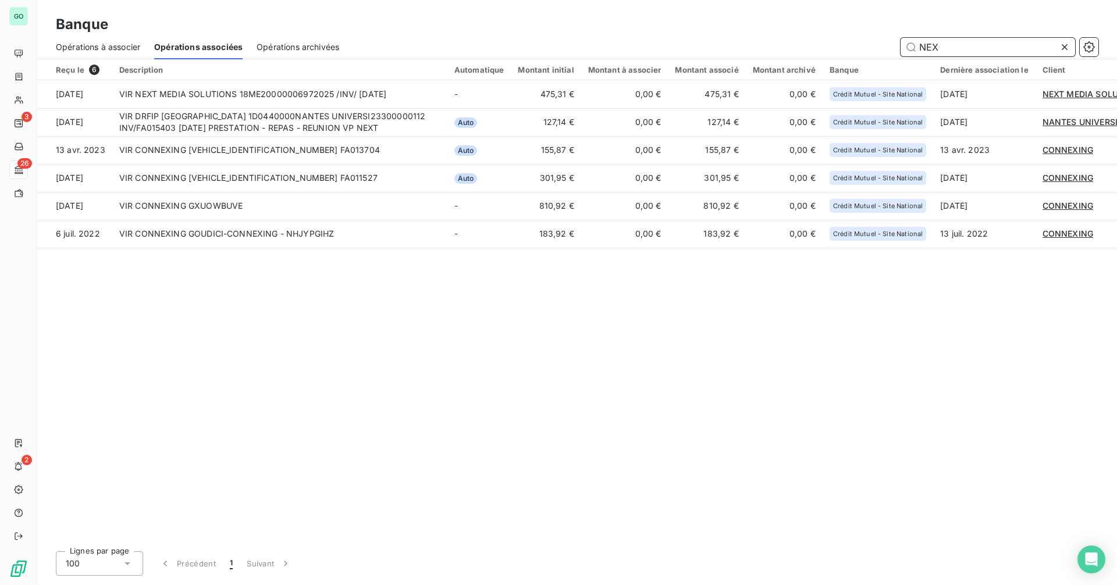
click at [924, 48] on input "NEX" at bounding box center [987, 47] width 174 height 19
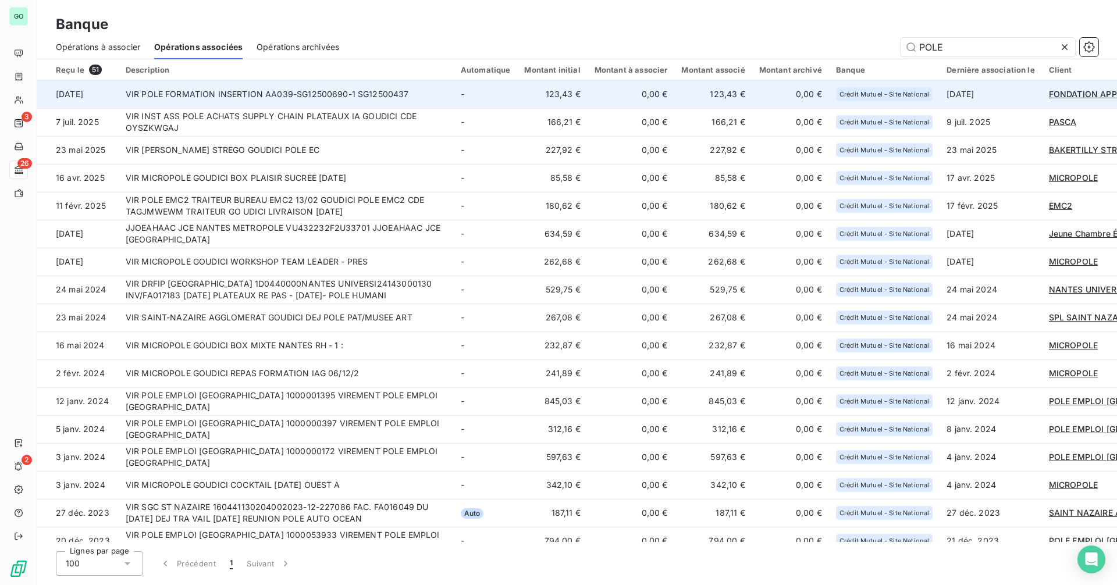
click at [252, 92] on td "VIR POLE FORMATION INSERTION AA039-SG12500690-1 SG12500437" at bounding box center [286, 94] width 335 height 28
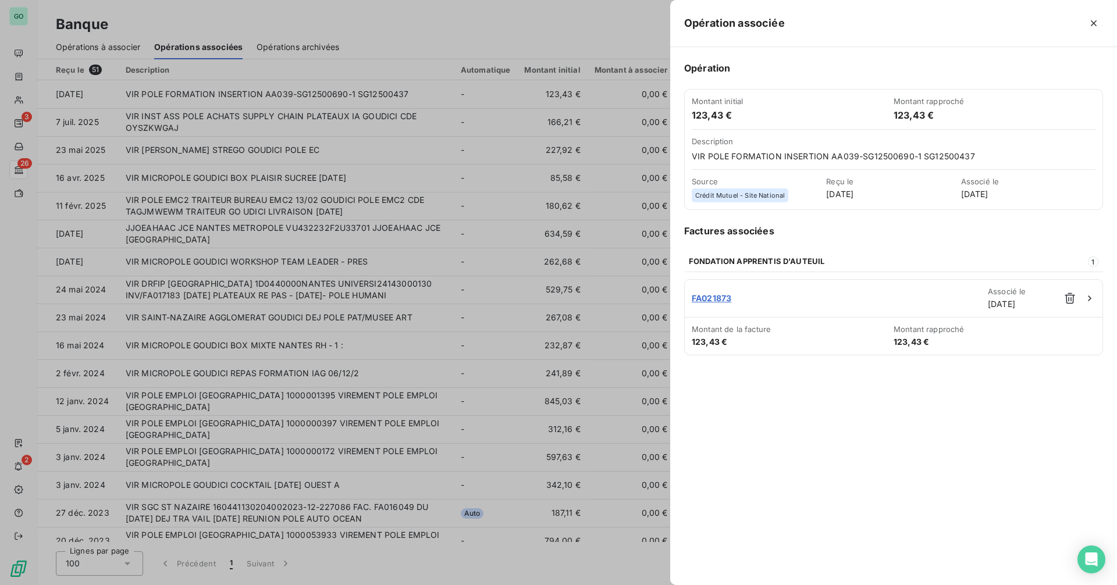
click at [319, 137] on div at bounding box center [558, 292] width 1117 height 585
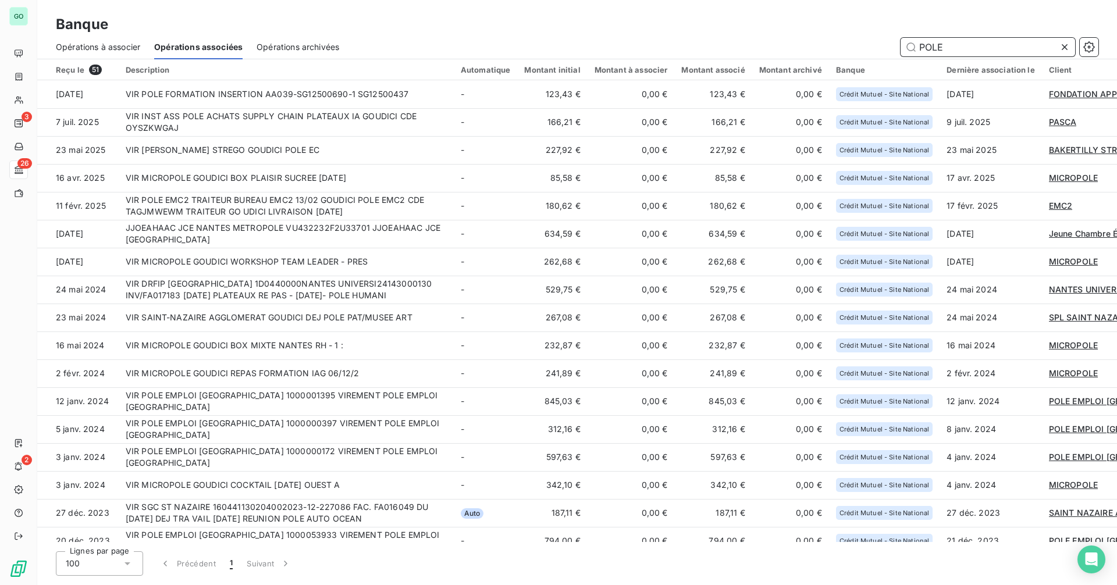
drag, startPoint x: 971, startPoint y: 45, endPoint x: 864, endPoint y: 47, distance: 107.6
click at [864, 47] on div "POLE" at bounding box center [725, 47] width 745 height 19
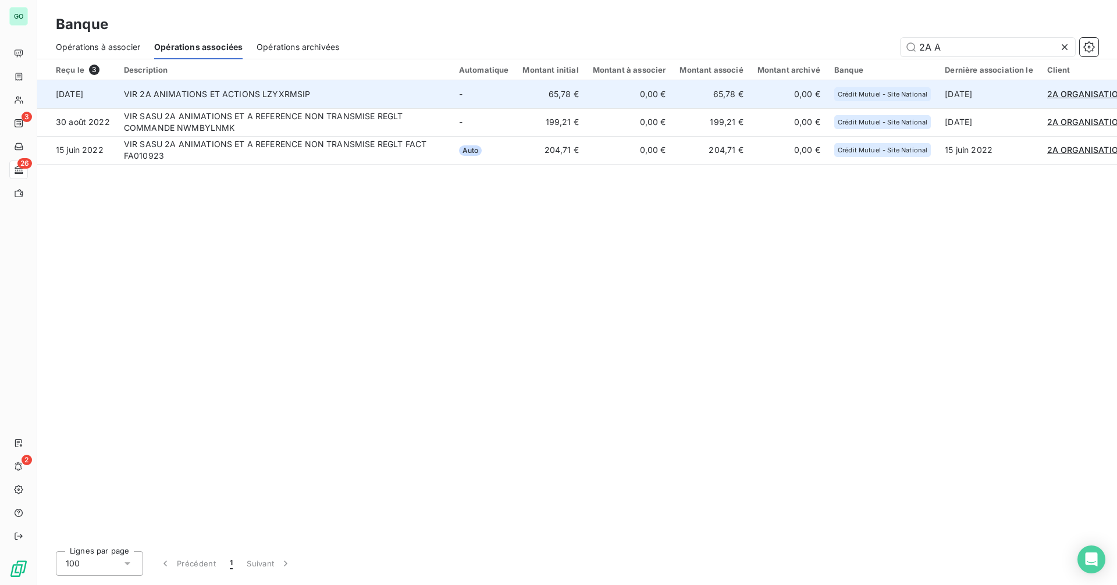
click at [970, 94] on td "[DATE]" at bounding box center [988, 94] width 102 height 28
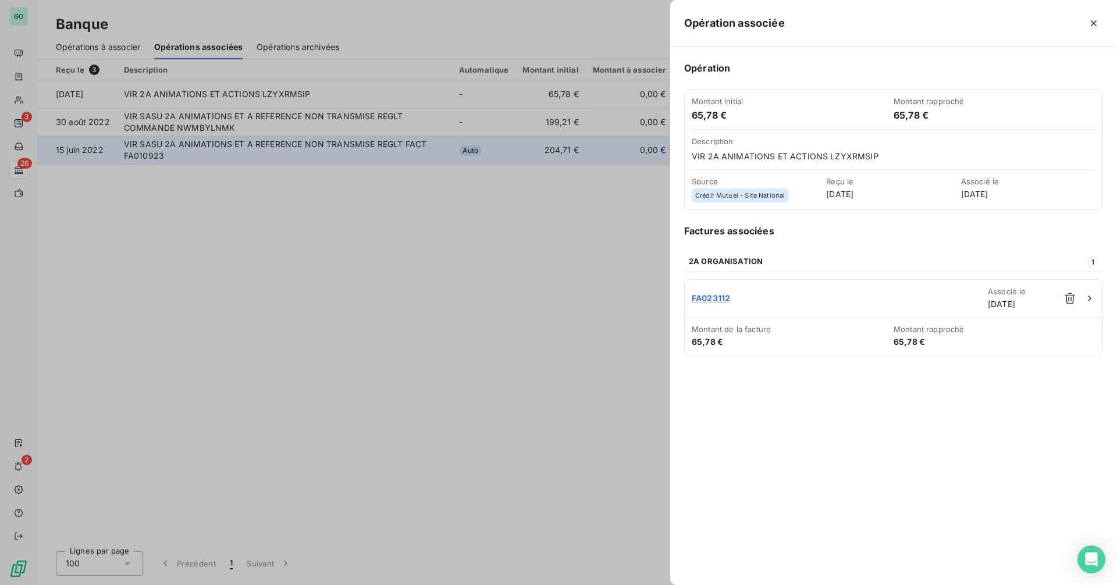
drag, startPoint x: 522, startPoint y: 255, endPoint x: 681, endPoint y: 159, distance: 186.0
click at [522, 255] on div at bounding box center [558, 292] width 1117 height 585
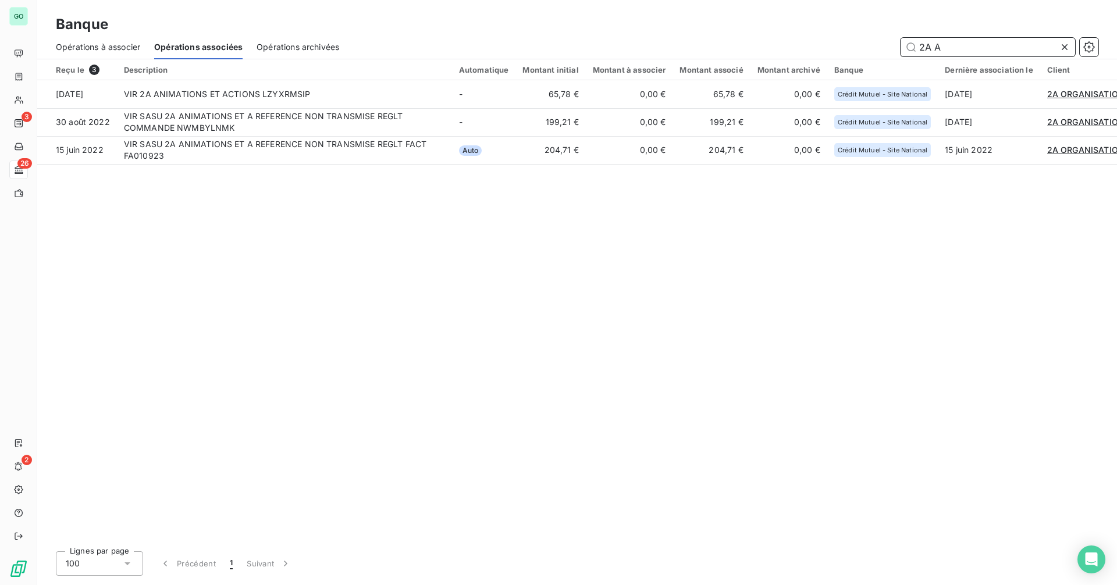
drag, startPoint x: 968, startPoint y: 46, endPoint x: 750, endPoint y: 41, distance: 218.7
click at [750, 41] on div "2A A" at bounding box center [725, 47] width 745 height 19
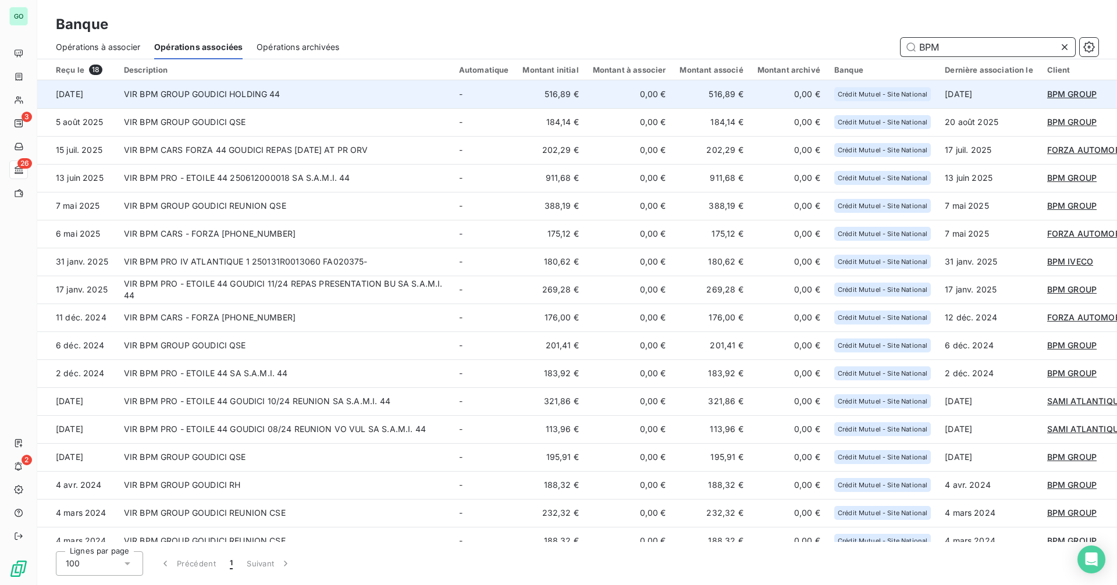
type input "BPM"
click at [330, 98] on td "VIR BPM GROUP GOUDICI HOLDING 44" at bounding box center [284, 94] width 335 height 28
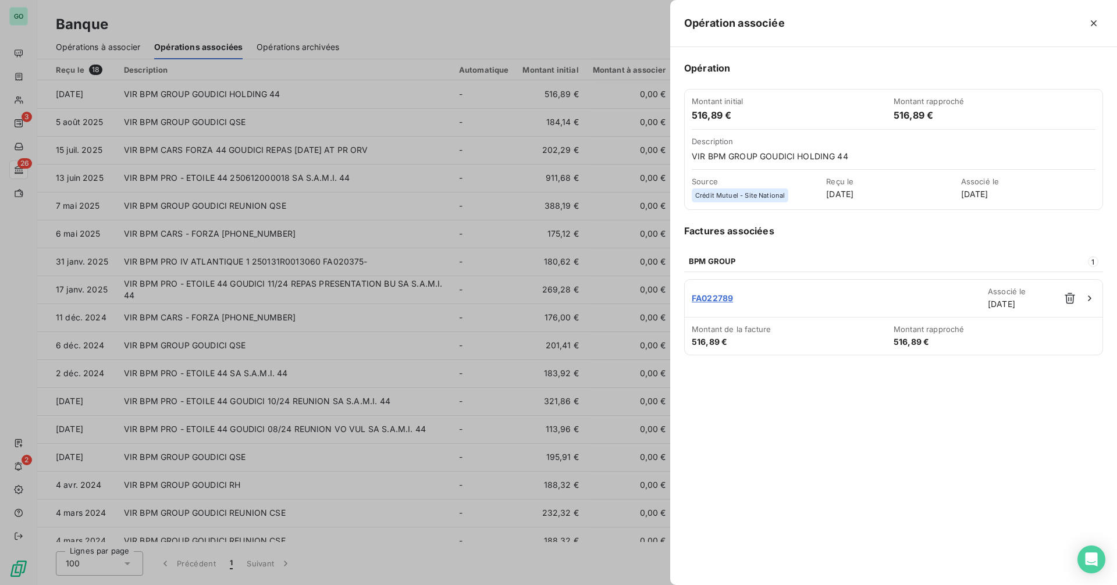
click at [517, 91] on div at bounding box center [558, 292] width 1117 height 585
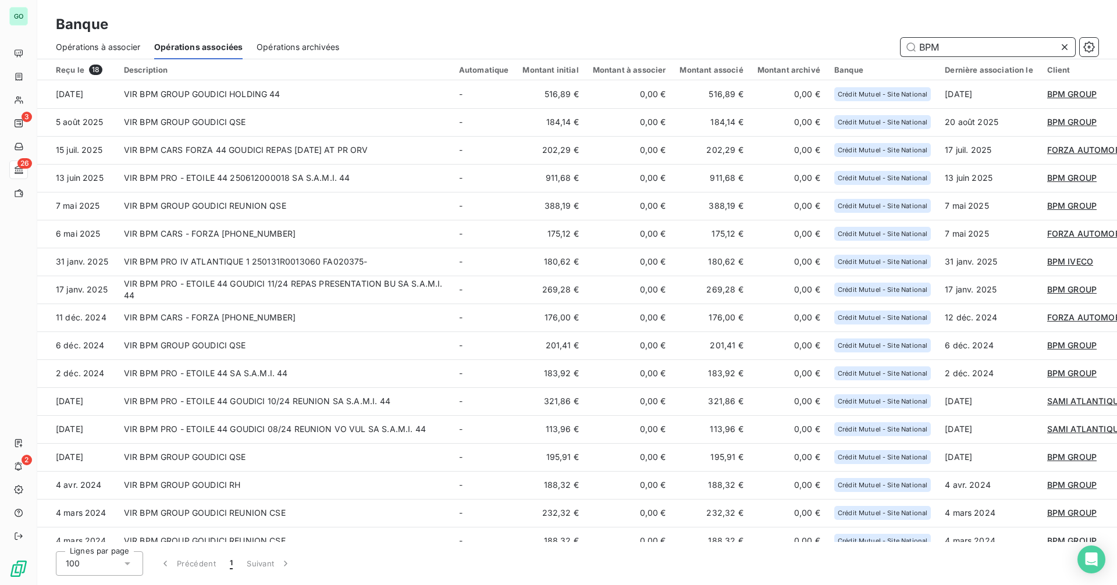
drag, startPoint x: 960, startPoint y: 40, endPoint x: 878, endPoint y: 49, distance: 82.5
click at [878, 49] on div "BPM" at bounding box center [725, 47] width 745 height 19
